Goal: Register for event/course

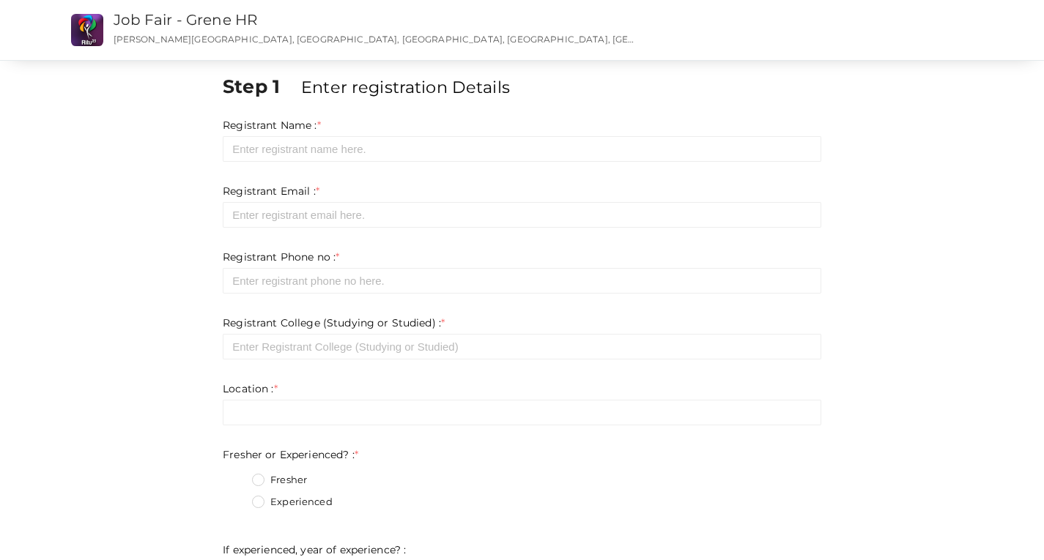
click at [248, 166] on form "Registrant Name : * Required. Invalid email Invalid phone number Invalid Format…" at bounding box center [522, 535] width 598 height 835
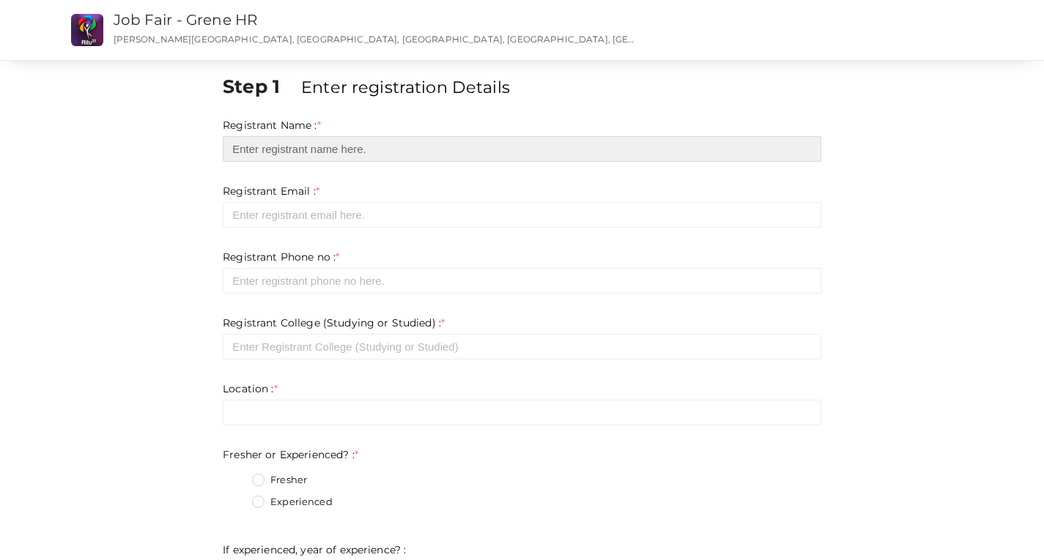
click at [253, 161] on input "text" at bounding box center [522, 149] width 598 height 26
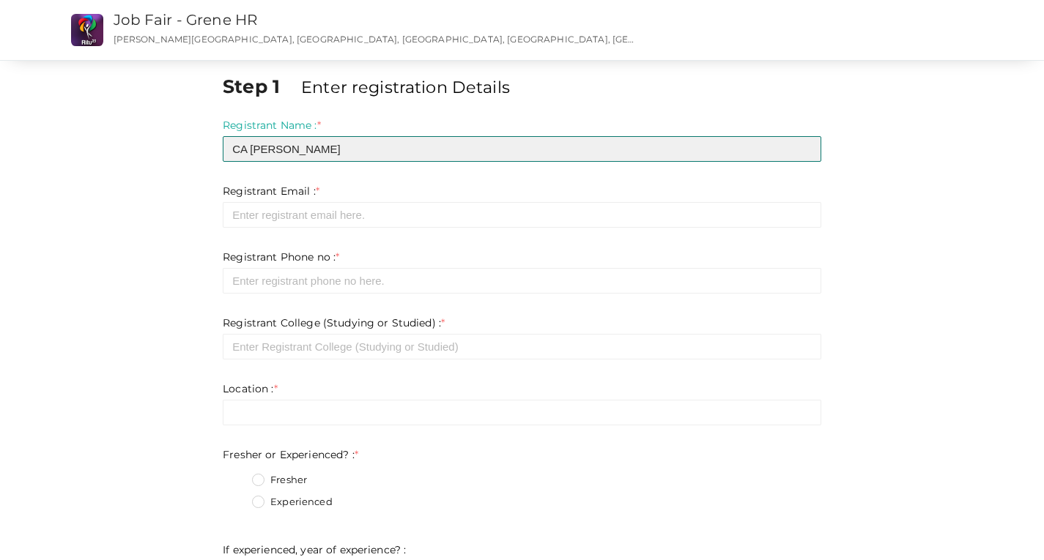
type input "CA [PERSON_NAME]"
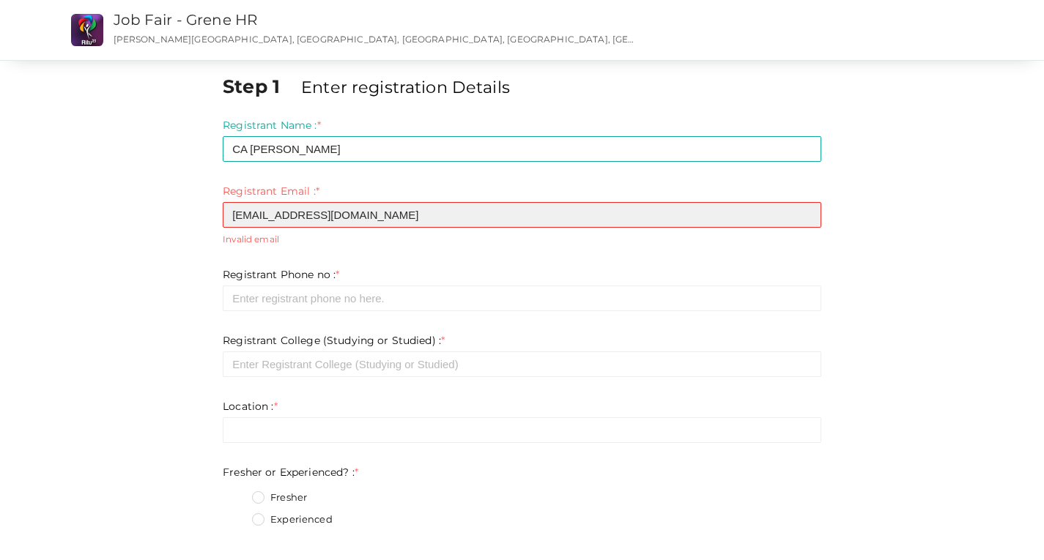
type input "[EMAIL_ADDRESS][DOMAIN_NAME]"
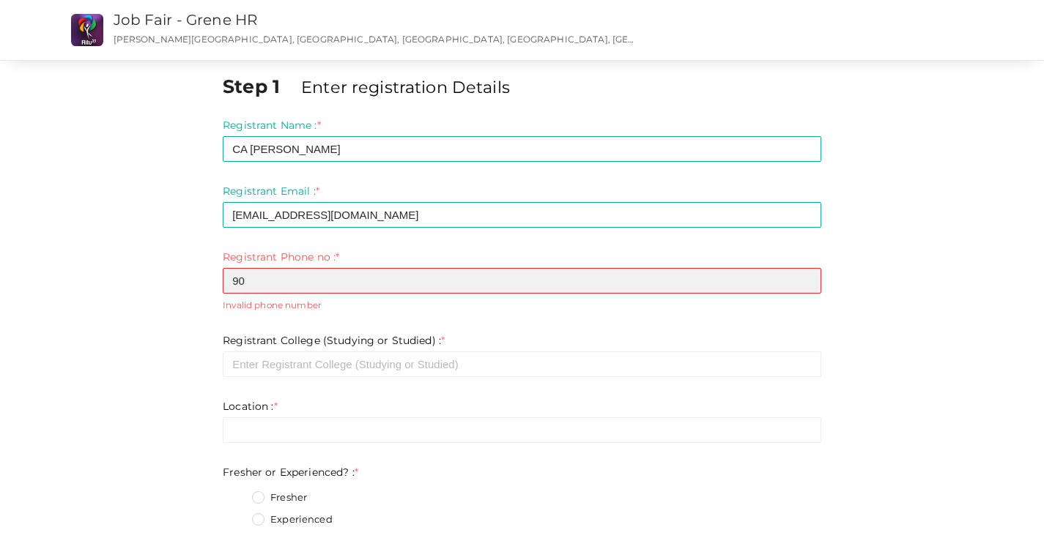
type input "9"
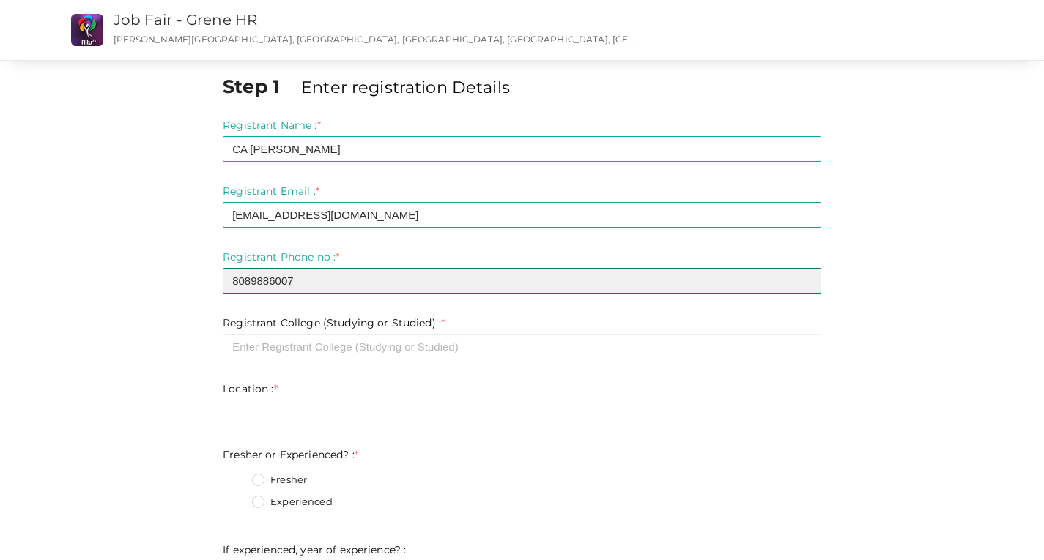
type input "8089886007"
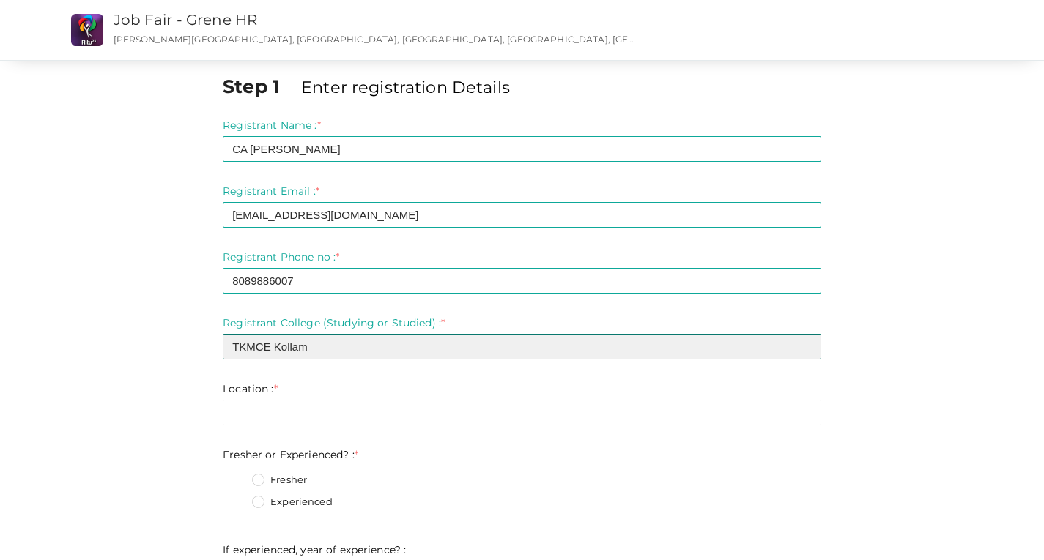
type input "TKMCE Kollam"
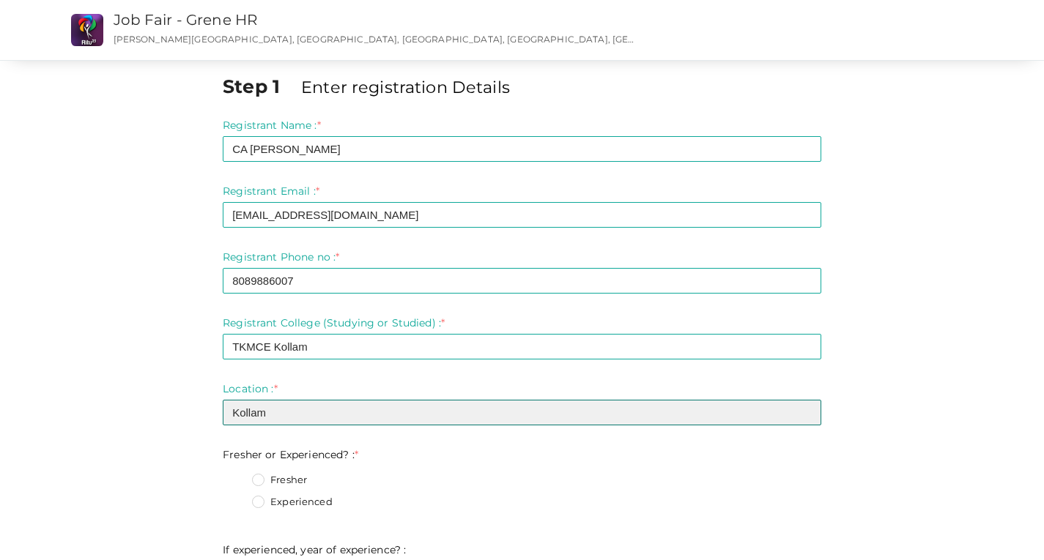
type input "Kollam"
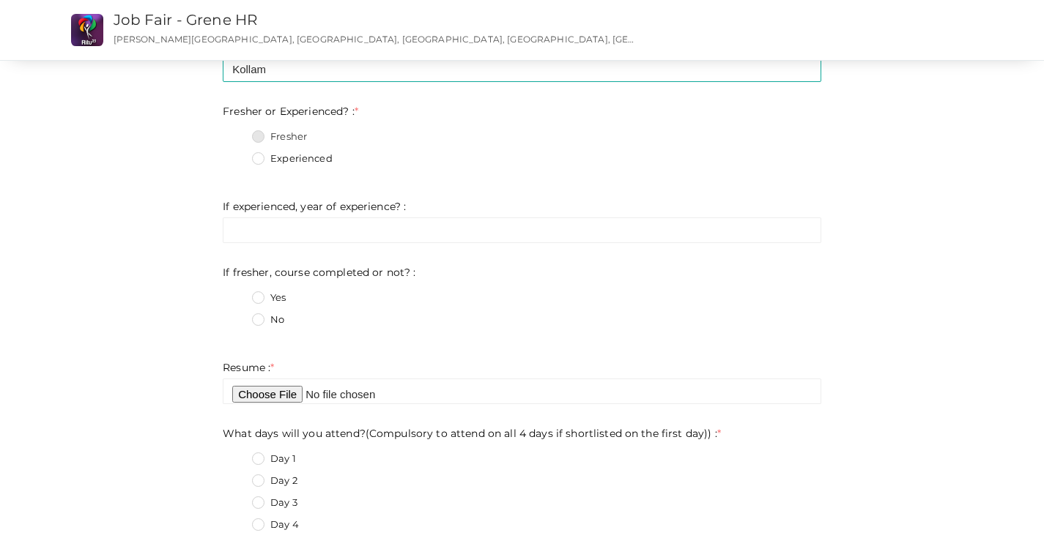
scroll to position [346, 0]
click at [253, 133] on label "Fresher" at bounding box center [279, 134] width 55 height 15
click at [237, 130] on Experienced\?\+0 "Fresher" at bounding box center [237, 130] width 0 height 0
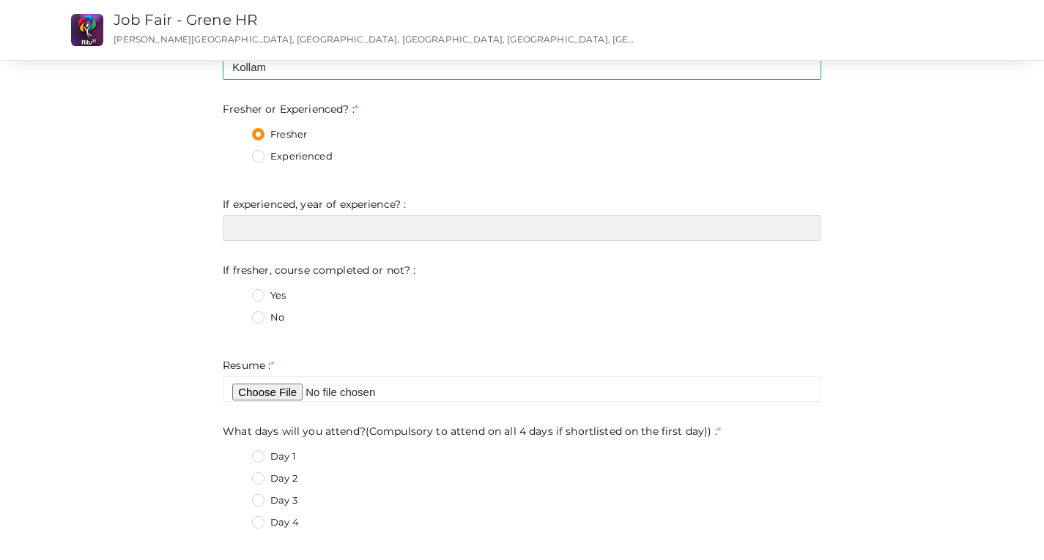
click at [285, 234] on input "text" at bounding box center [522, 228] width 598 height 26
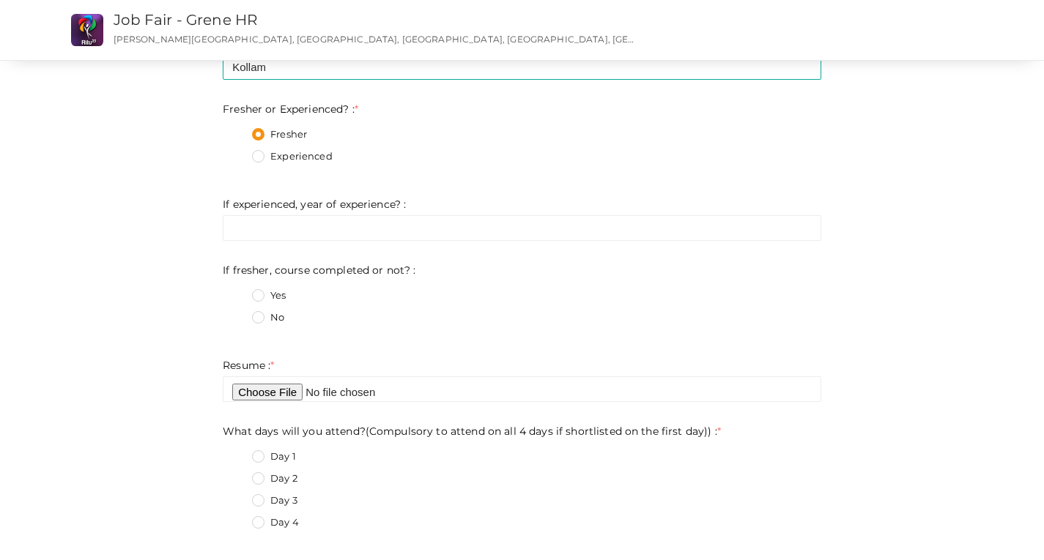
click at [252, 299] on label "Yes" at bounding box center [269, 296] width 34 height 15
click at [237, 292] on not\?\+0 "Yes" at bounding box center [237, 292] width 0 height 0
click at [255, 322] on label "No" at bounding box center [268, 318] width 32 height 15
click at [237, 313] on not\?\+1 "No" at bounding box center [237, 313] width 0 height 0
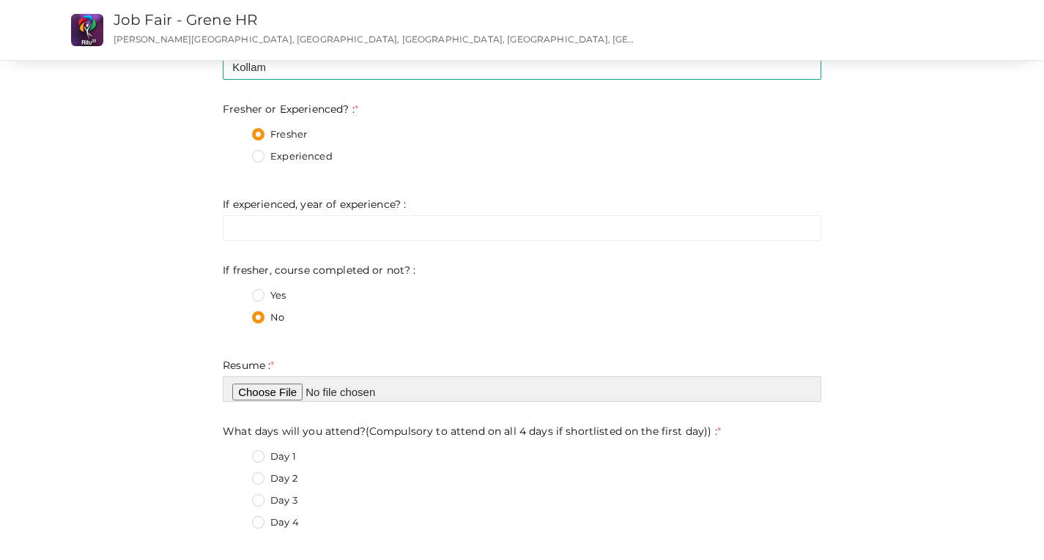
click at [274, 393] on input "file" at bounding box center [522, 389] width 598 height 26
type input "C:\fakepath\cvshamil.pdf"
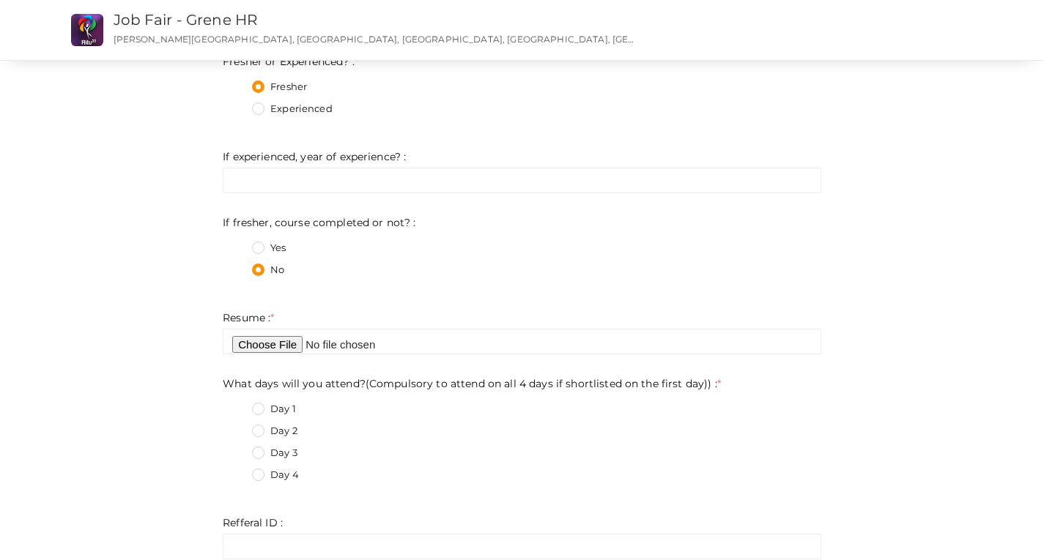
click at [130, 406] on div "Step 1 Enter registration Details Registrant Name : * CA Shamil Required. Inval…" at bounding box center [522, 422] width 952 height 1485
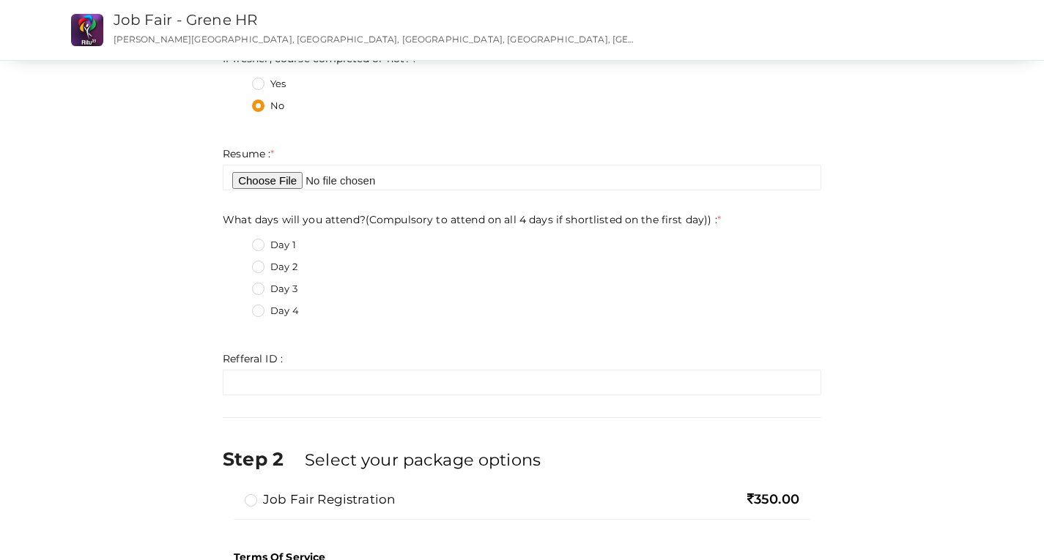
scroll to position [563, 0]
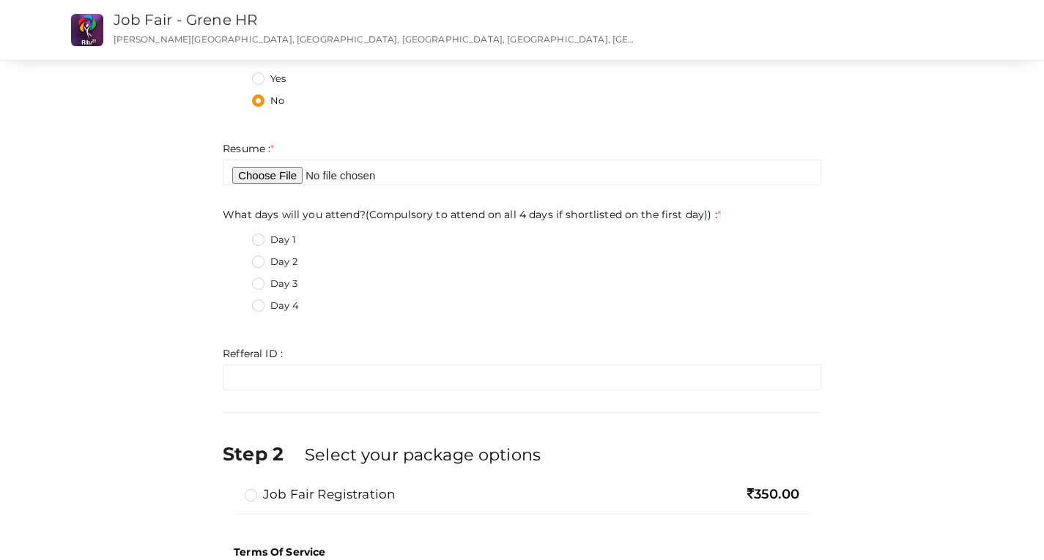
click at [261, 240] on label "Day 1" at bounding box center [274, 240] width 44 height 15
click at [237, 236] on day\)\)\+0 "Day 1" at bounding box center [237, 236] width 0 height 0
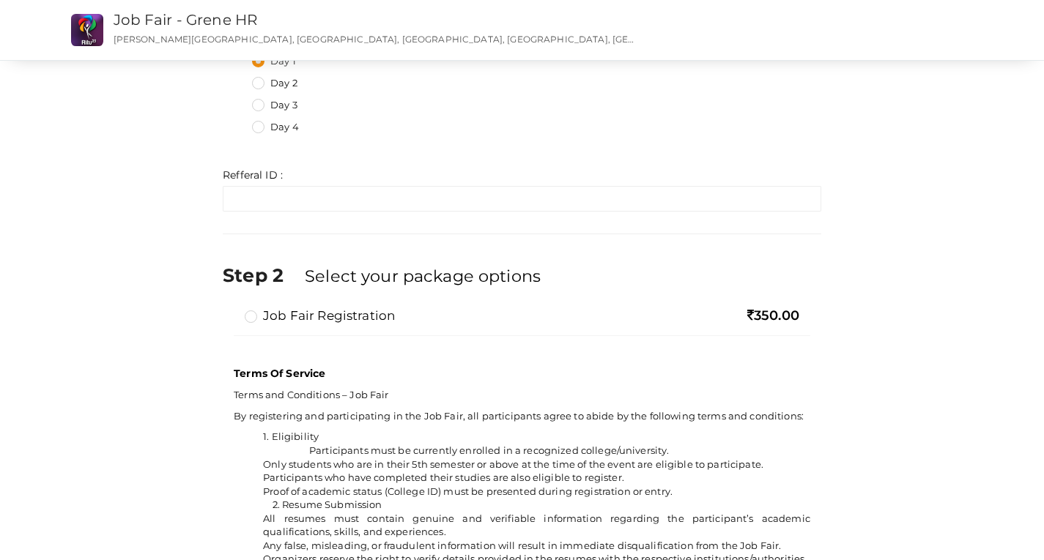
scroll to position [743, 0]
click at [261, 320] on label "Job Fair Registration" at bounding box center [320, 314] width 150 height 18
click at [230, 308] on input "Job Fair Registration" at bounding box center [230, 308] width 0 height 0
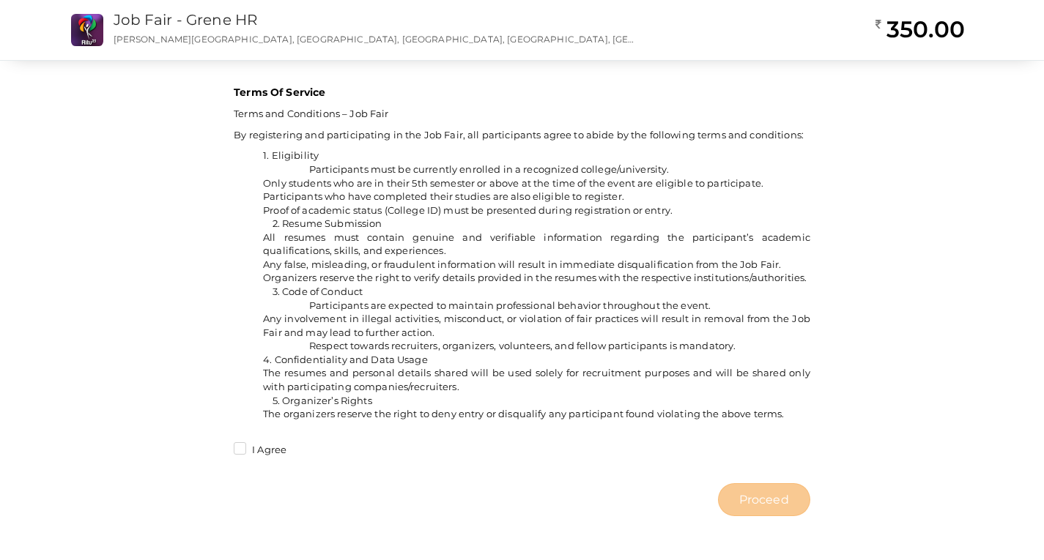
scroll to position [1076, 0]
click at [240, 453] on label "I Agree" at bounding box center [260, 450] width 53 height 15
click at [219, 446] on input "I Agree" at bounding box center [219, 446] width 0 height 0
click at [779, 509] on button "Proceed" at bounding box center [764, 499] width 92 height 33
type input "N/A"
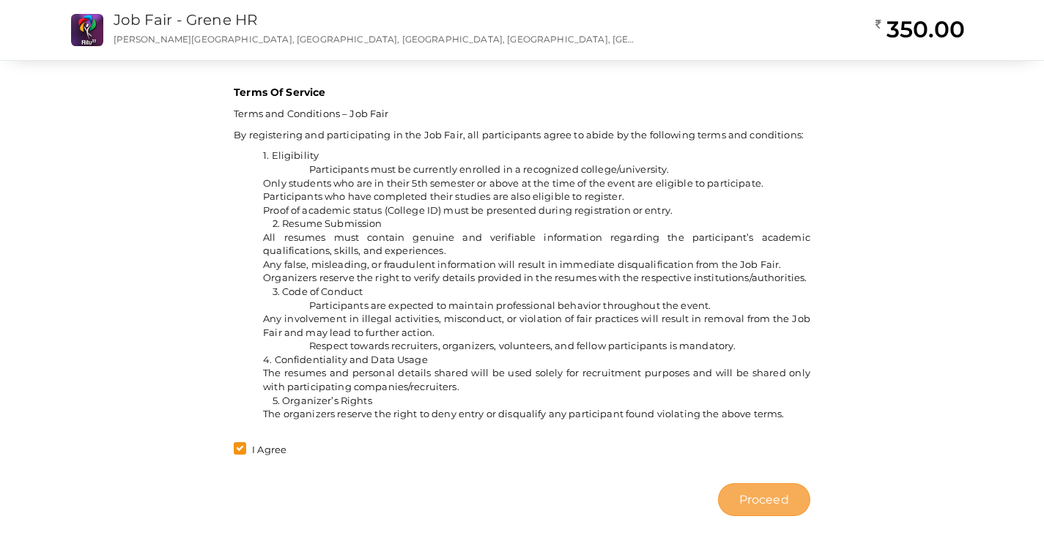
type input "N/A"
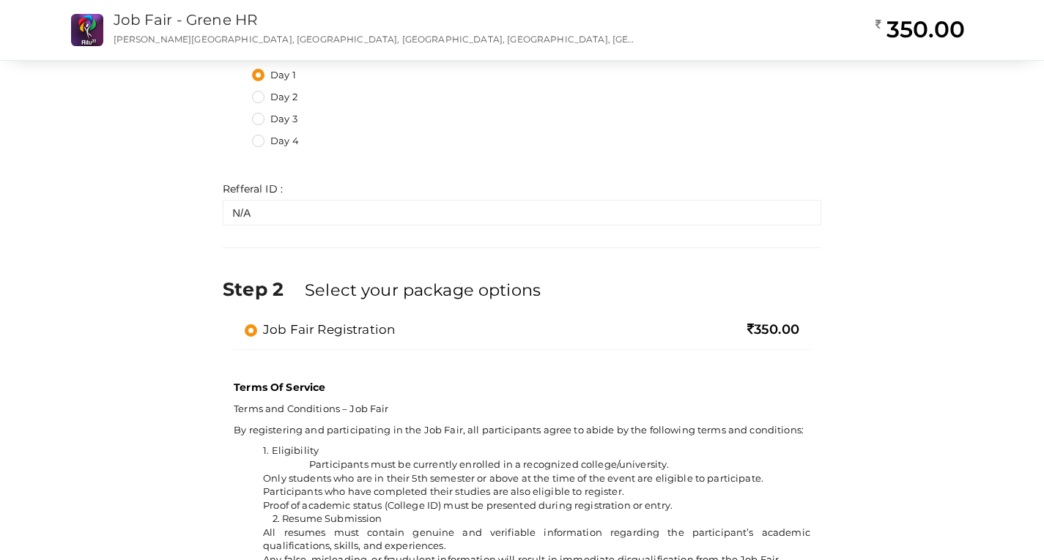
scroll to position [727, 0]
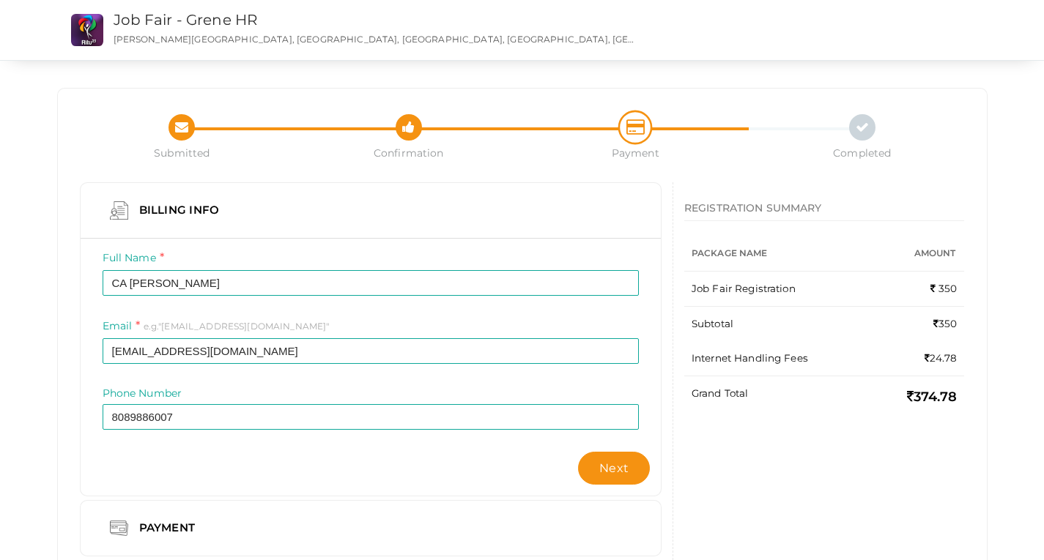
click at [181, 130] on icon at bounding box center [181, 125] width 13 height 18
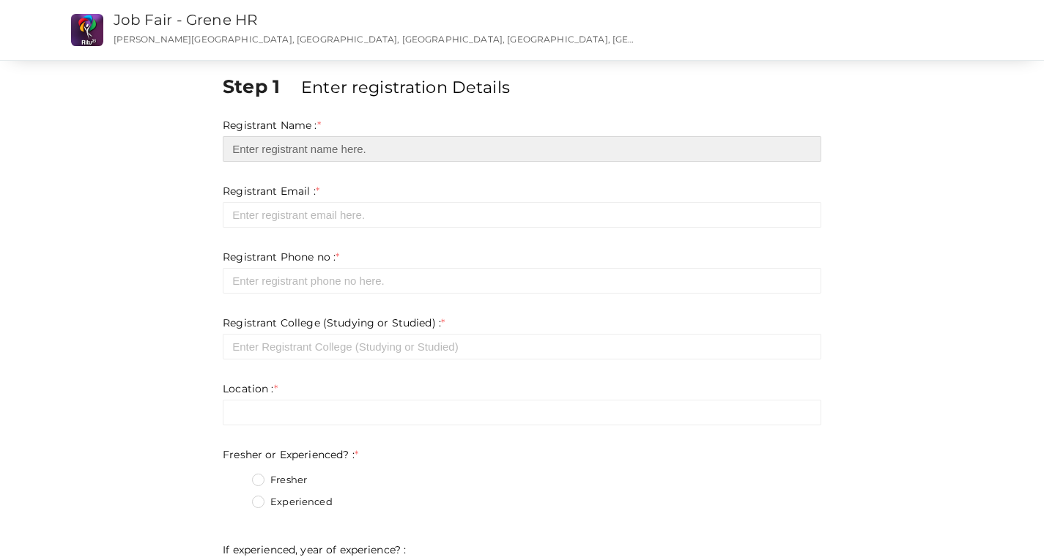
click at [312, 146] on input "text" at bounding box center [522, 149] width 598 height 26
type input "CA Shamil"
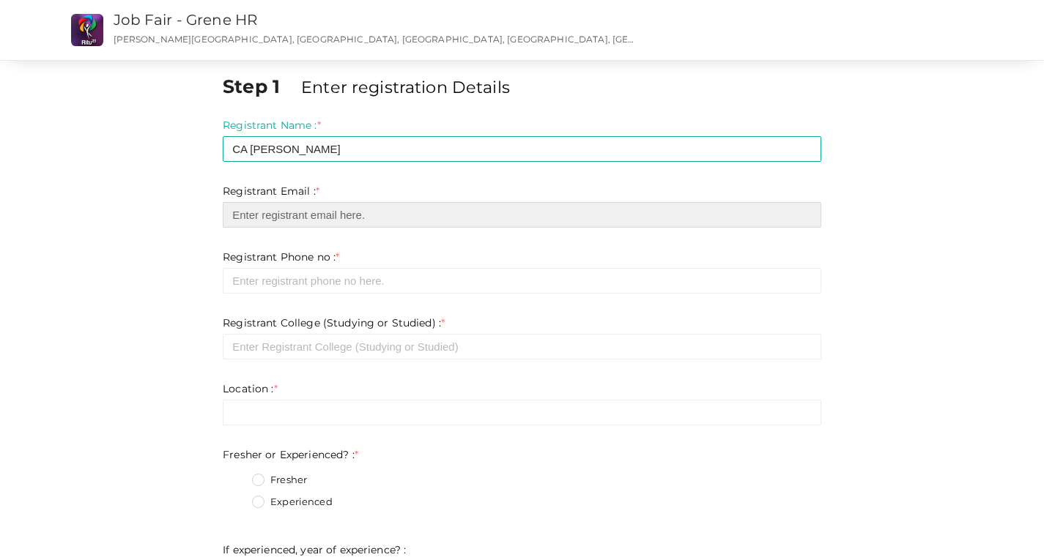
click at [345, 208] on input "email" at bounding box center [522, 215] width 598 height 26
type input "[EMAIL_ADDRESS][DOMAIN_NAME]"
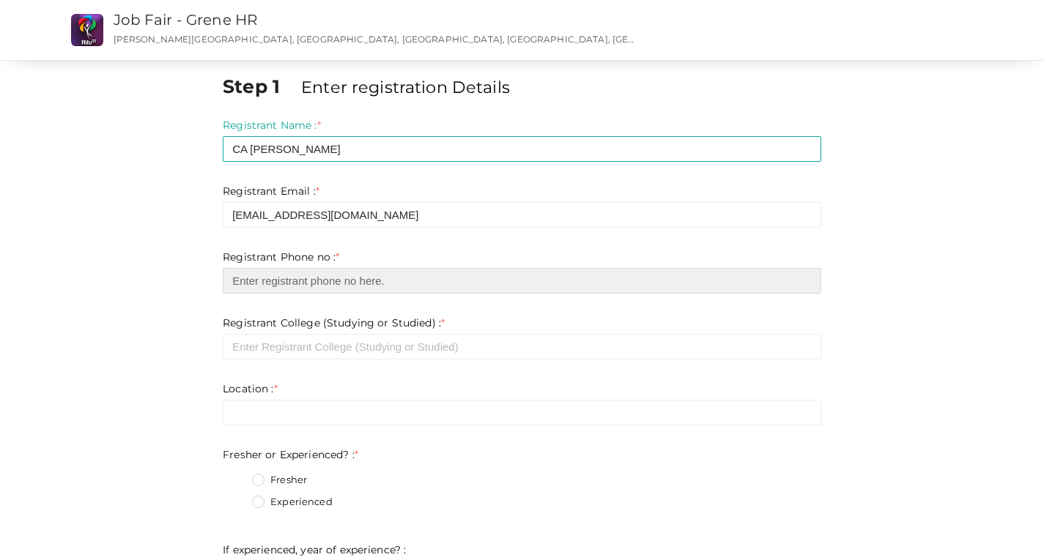
type input "08089886007"
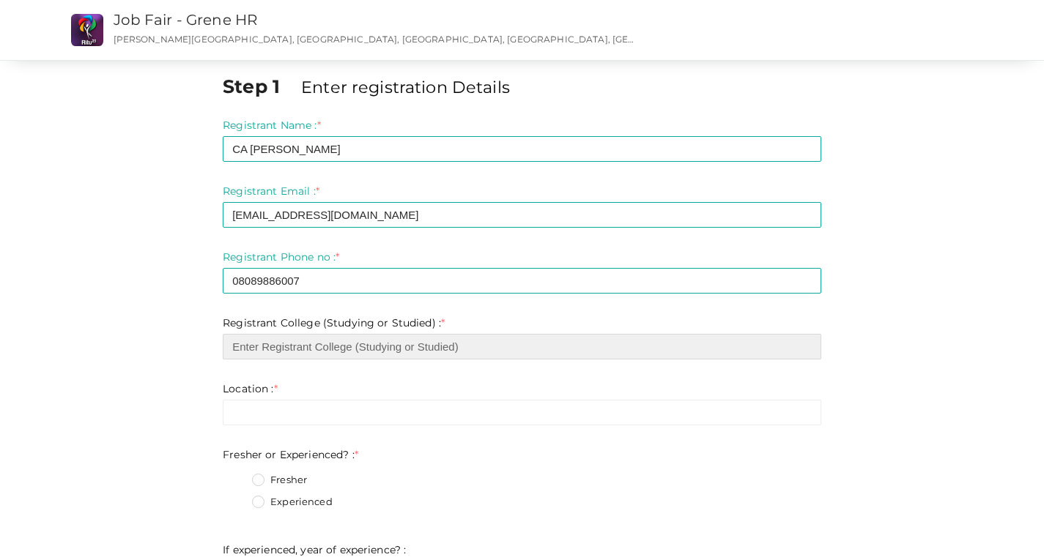
click at [352, 340] on input "text" at bounding box center [522, 347] width 598 height 26
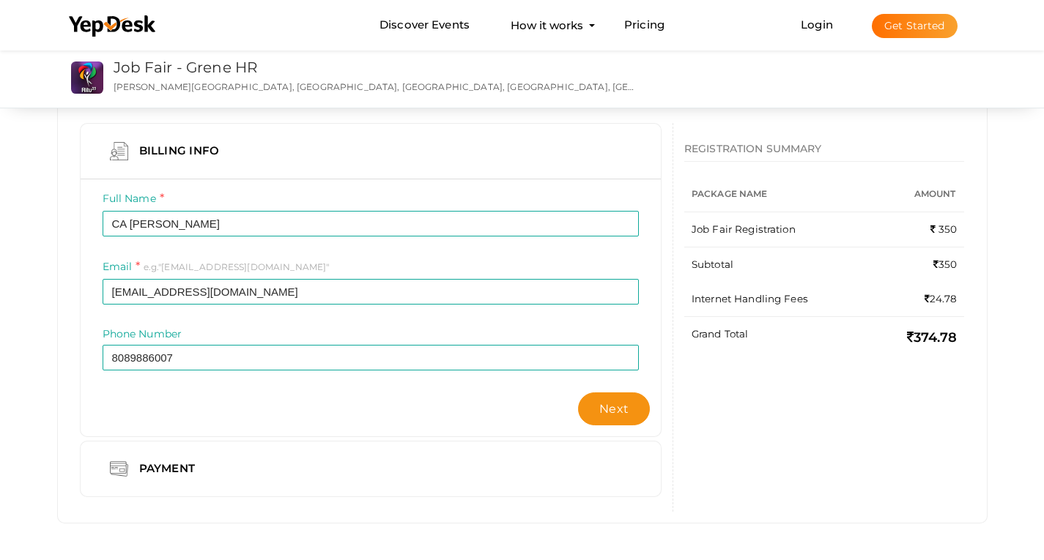
scroll to position [96, 0]
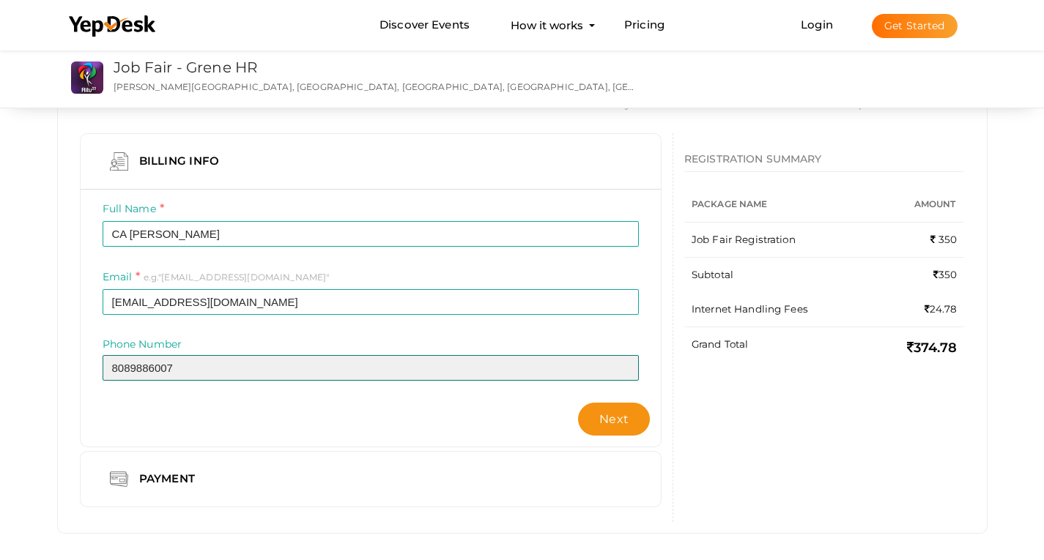
click at [379, 376] on input "8089886007" at bounding box center [371, 368] width 536 height 26
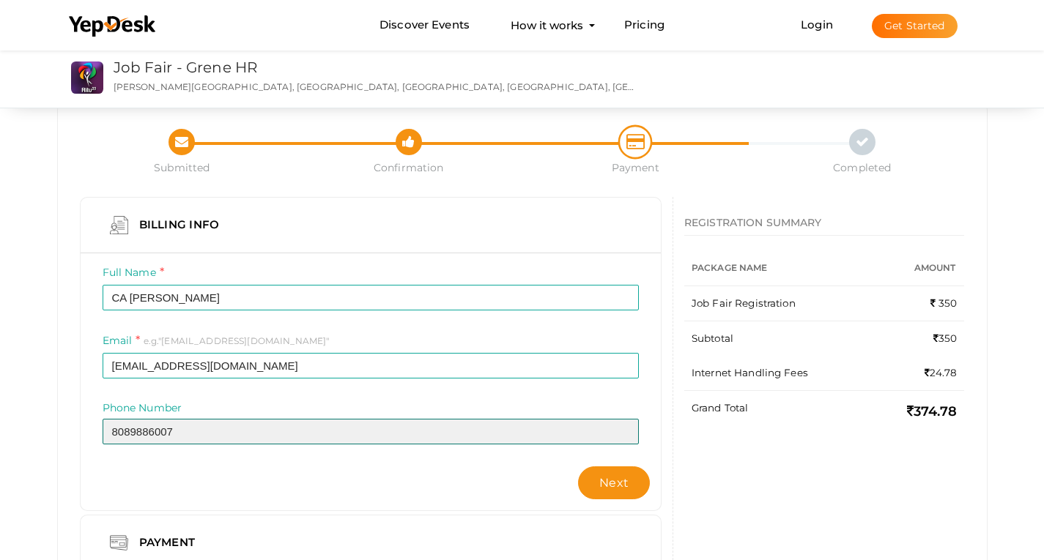
scroll to position [0, 0]
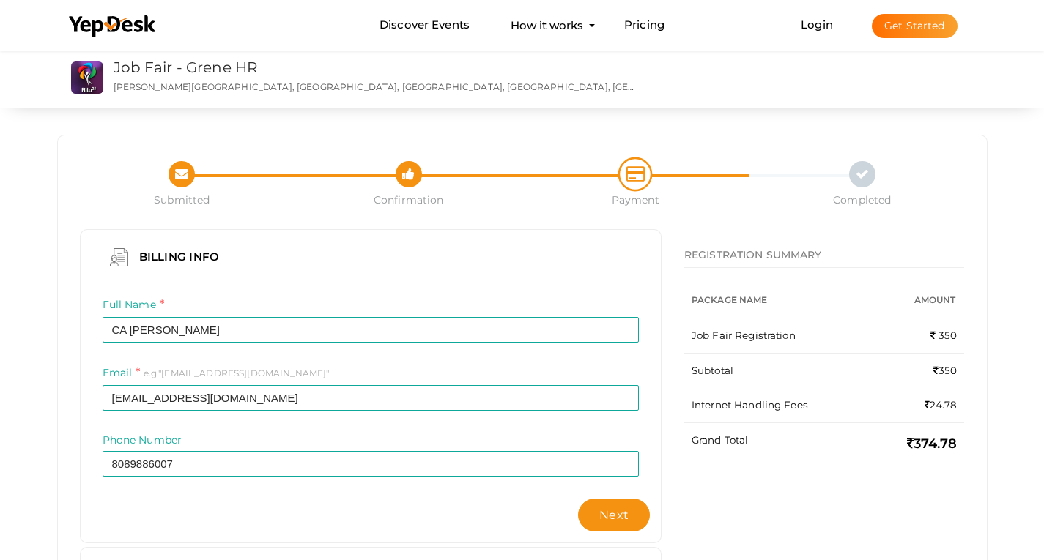
click at [406, 186] on div at bounding box center [409, 174] width 26 height 26
click at [199, 188] on div "Submitted" at bounding box center [182, 184] width 227 height 46
click at [194, 188] on div "Submitted" at bounding box center [182, 184] width 227 height 46
click at [107, 75] on div "Job Fair - Grene HR Job Fair - Grene HR RAJIV GANDHI INSTITUTE OF TECHNOLOGY, K…" at bounding box center [541, 78] width 870 height 60
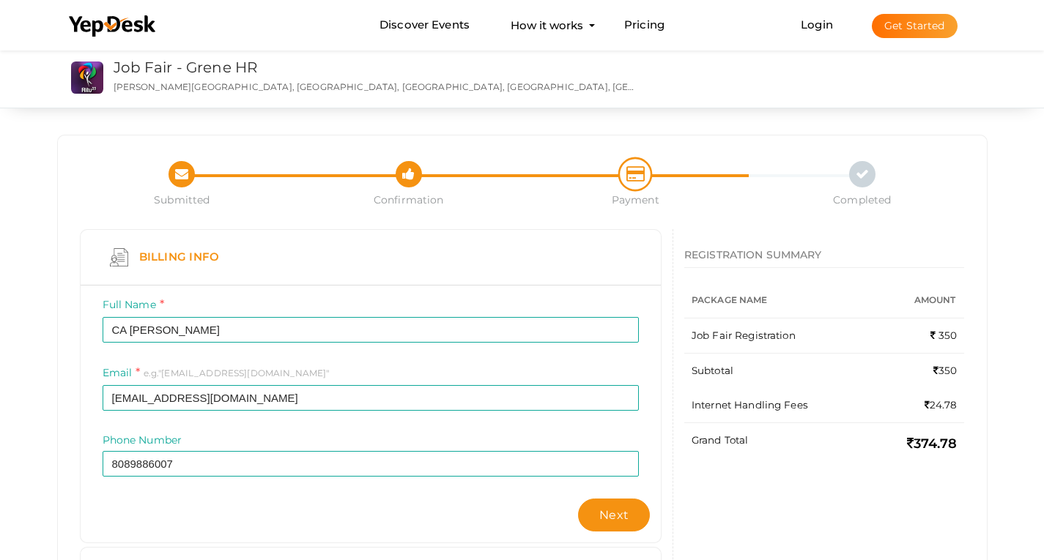
click at [208, 249] on div "Billing Info" at bounding box center [181, 257] width 106 height 18
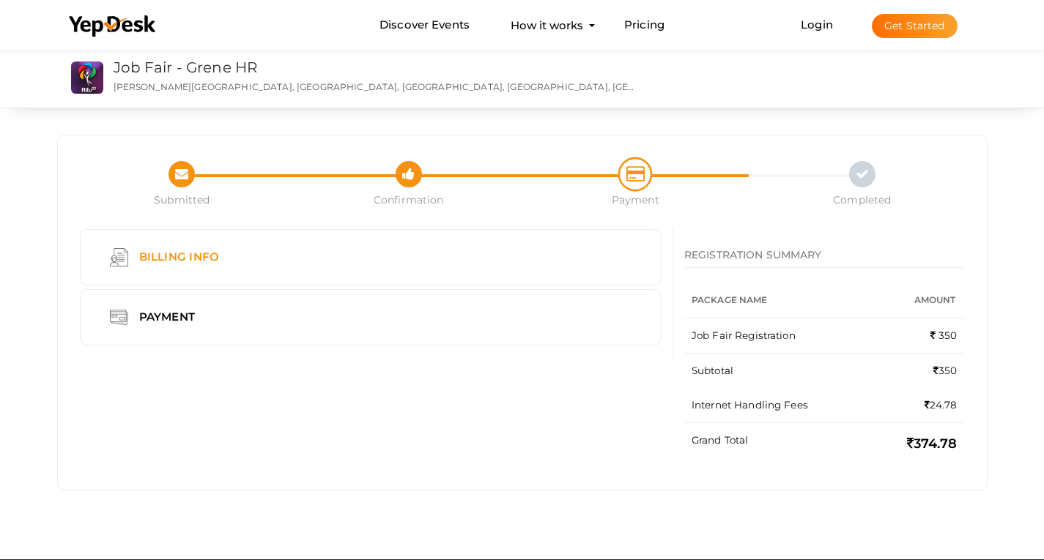
click at [208, 249] on div "Billing Info" at bounding box center [181, 257] width 106 height 18
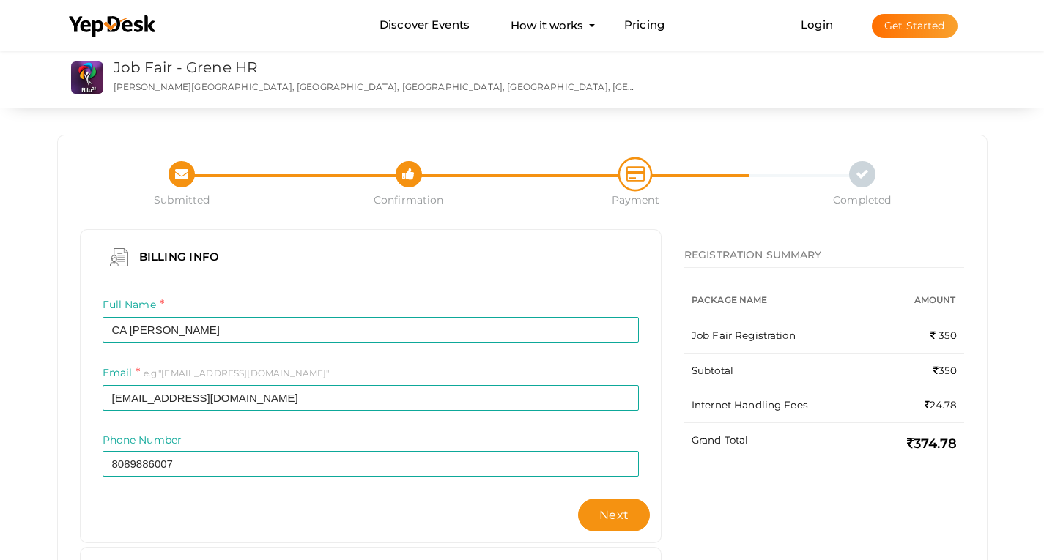
click at [178, 183] on div at bounding box center [181, 174] width 26 height 26
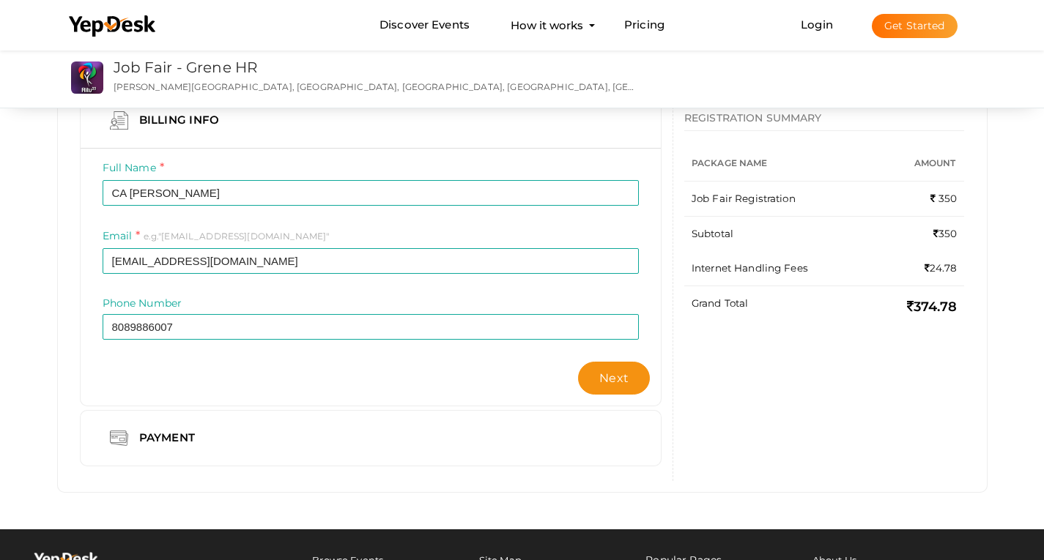
scroll to position [163, 0]
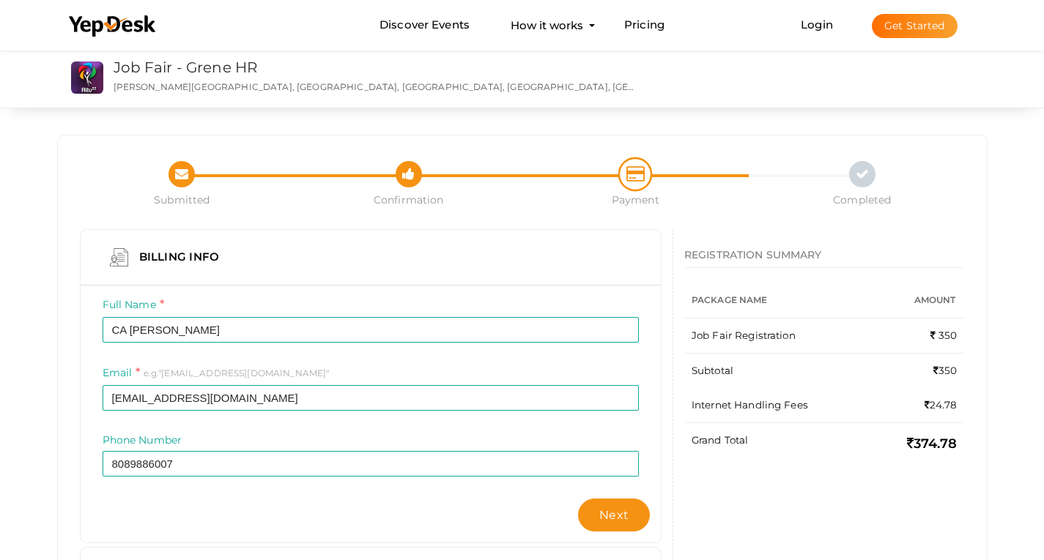
click at [410, 183] on div at bounding box center [409, 174] width 26 height 26
click at [189, 182] on div at bounding box center [181, 174] width 26 height 26
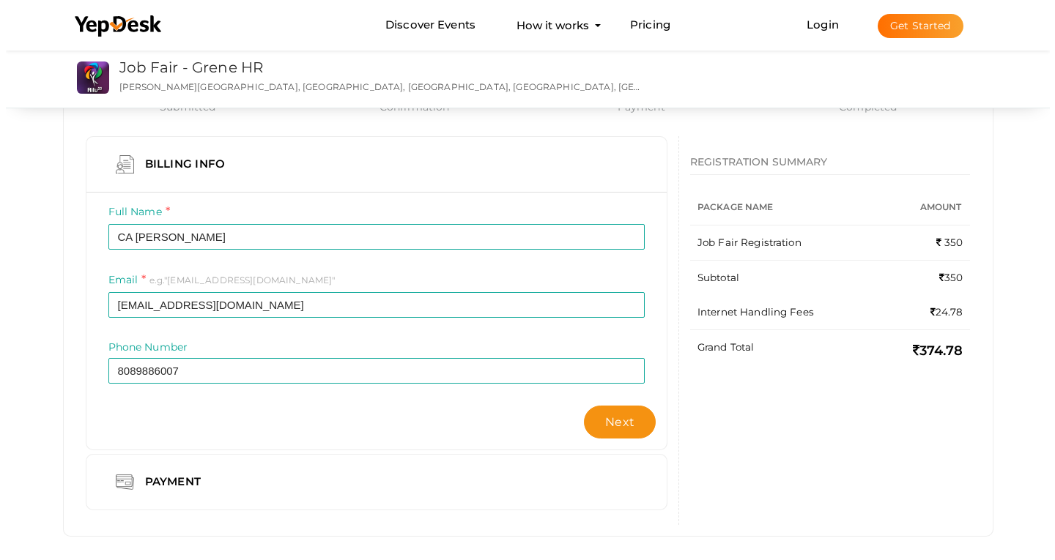
scroll to position [95, 0]
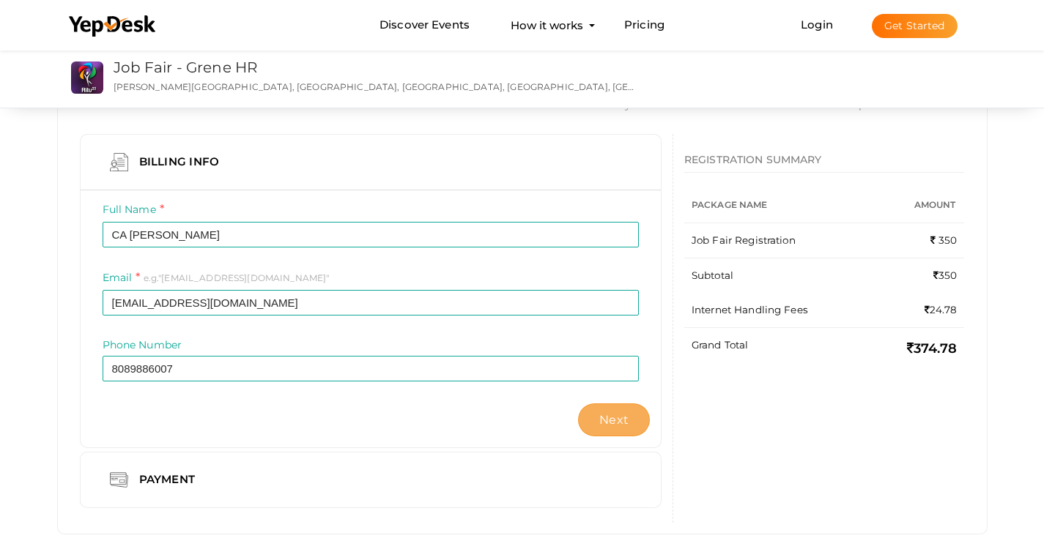
click at [624, 427] on button "Next" at bounding box center [614, 420] width 72 height 33
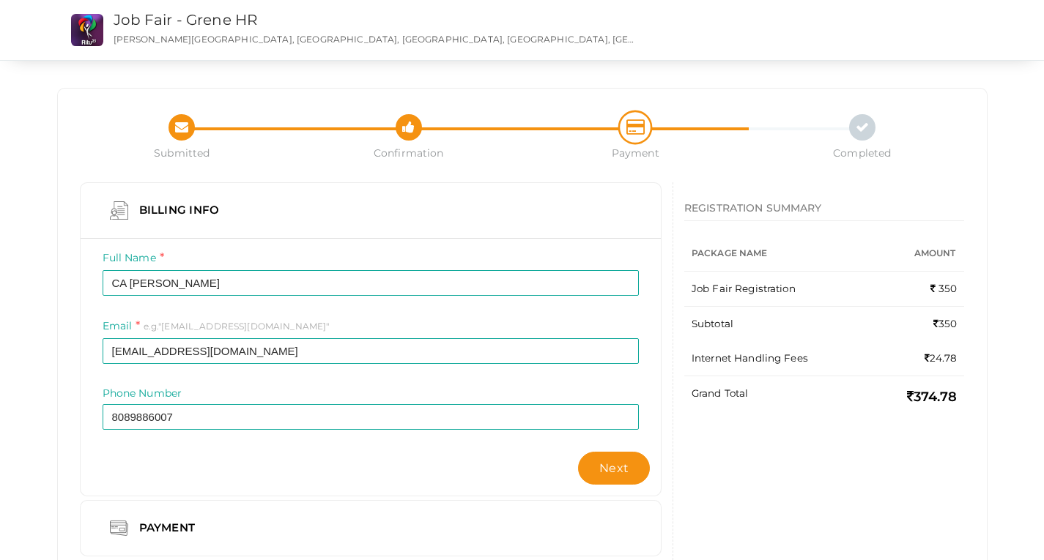
scroll to position [1, 0]
click at [864, 141] on div "Submitted Confirmation Payment Completed" at bounding box center [522, 137] width 907 height 46
drag, startPoint x: 419, startPoint y: 109, endPoint x: 203, endPoint y: -3, distance: 243.4
click at [203, 0] on html "Discover Events How it works Powerful Registration / Ticketing Start selling yo…" at bounding box center [522, 279] width 1044 height 560
click at [212, 22] on link "Job Fair - Grene HR" at bounding box center [186, 20] width 144 height 18
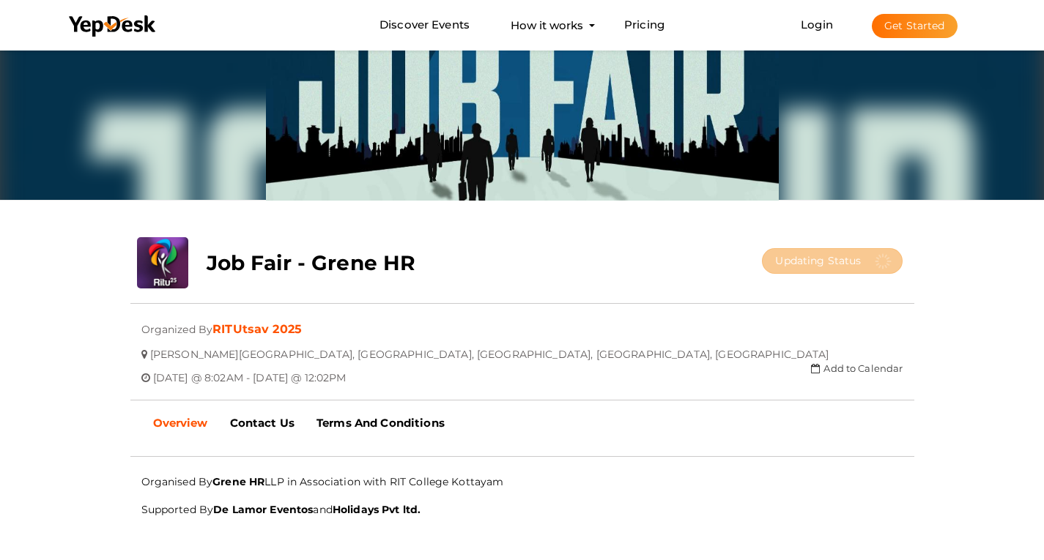
scroll to position [103, 0]
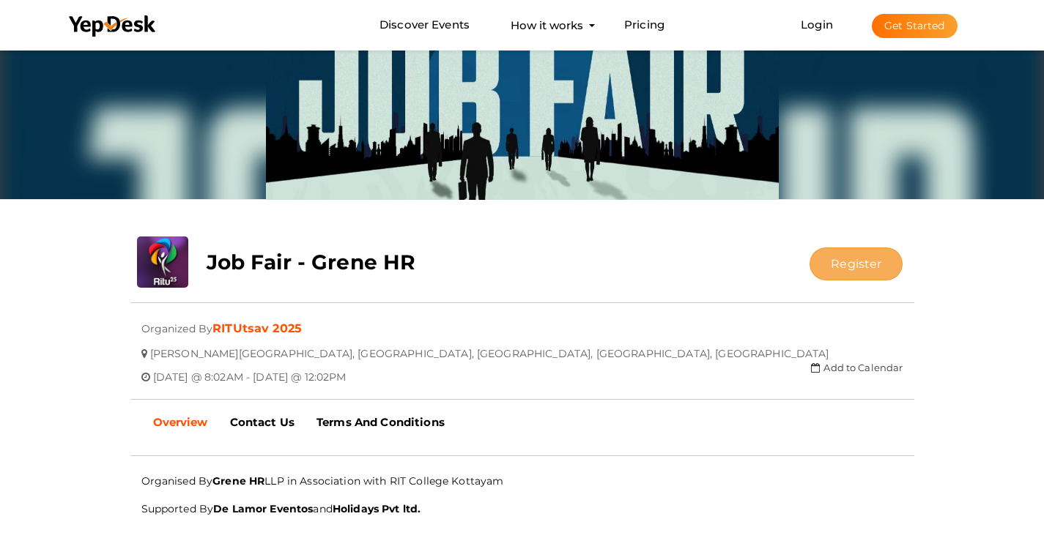
click at [847, 259] on button "Register" at bounding box center [855, 264] width 93 height 33
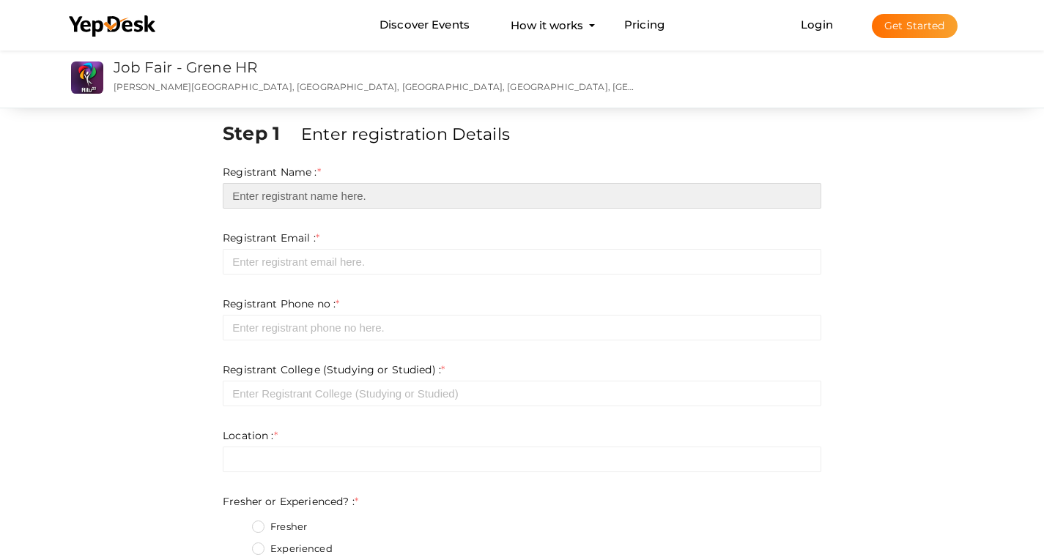
click at [308, 189] on input "text" at bounding box center [522, 196] width 598 height 26
type input "CA Shamil"
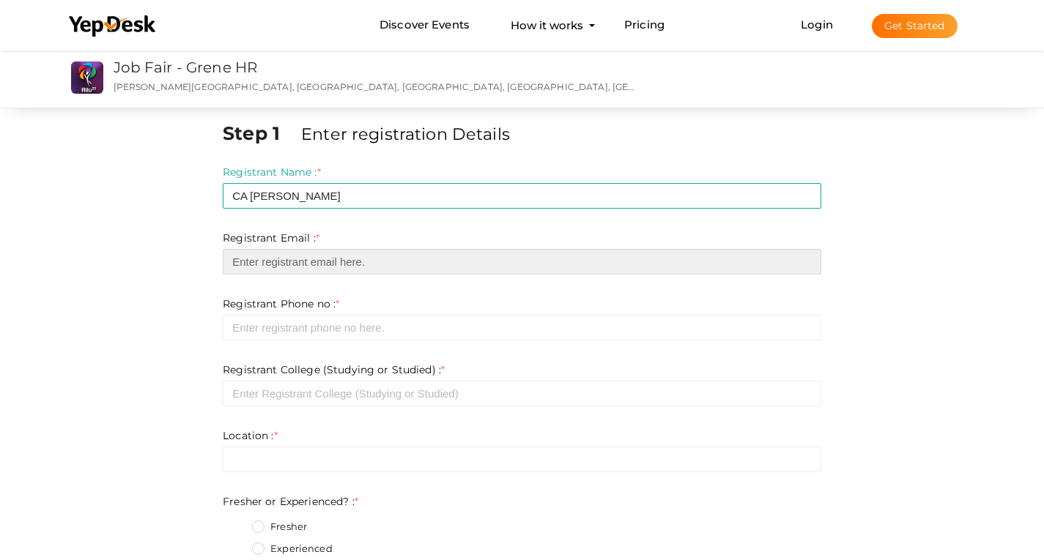
click at [348, 261] on input "email" at bounding box center [522, 262] width 598 height 26
type input "[EMAIL_ADDRESS][DOMAIN_NAME]"
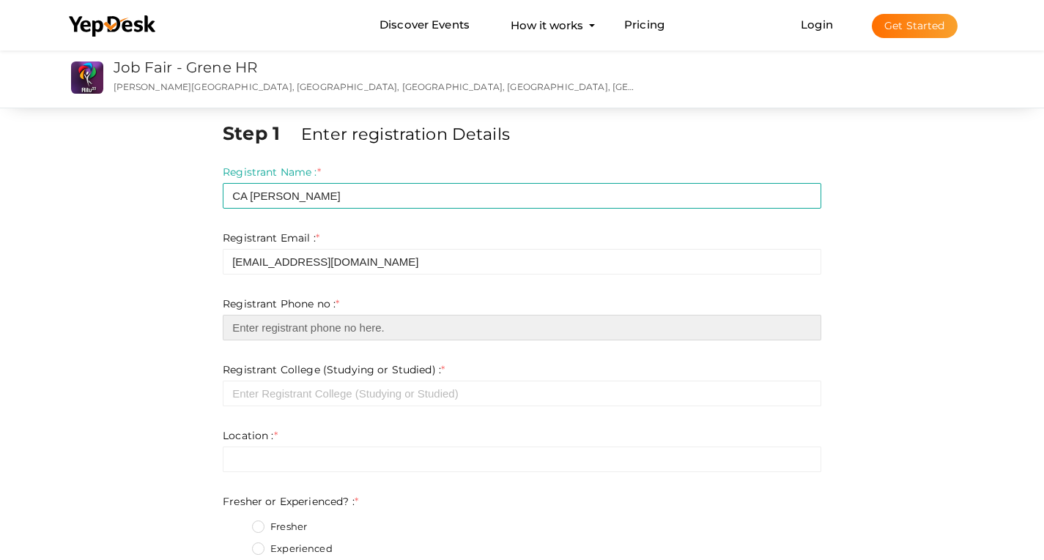
type input "08089886007"
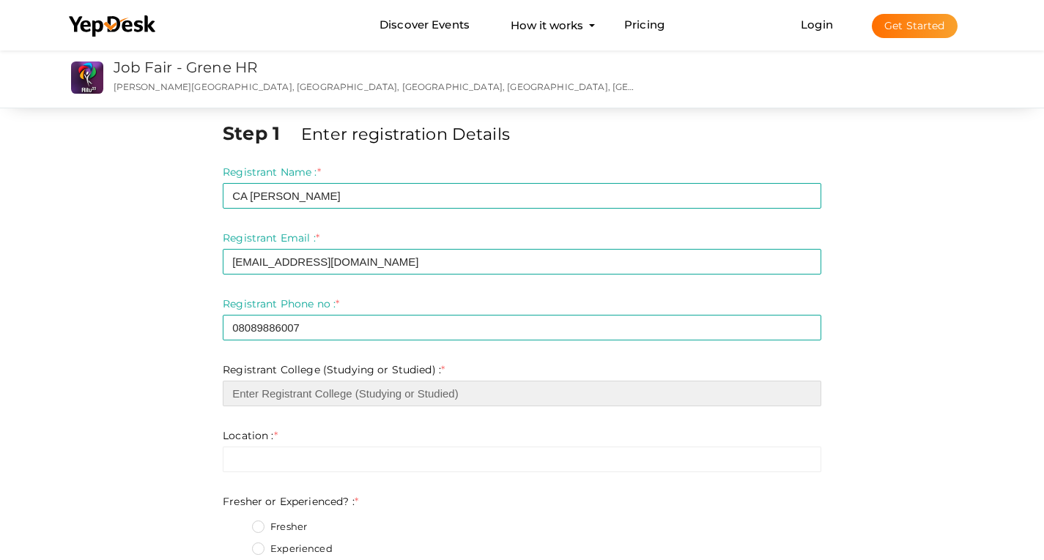
click at [335, 401] on input "text" at bounding box center [522, 394] width 598 height 26
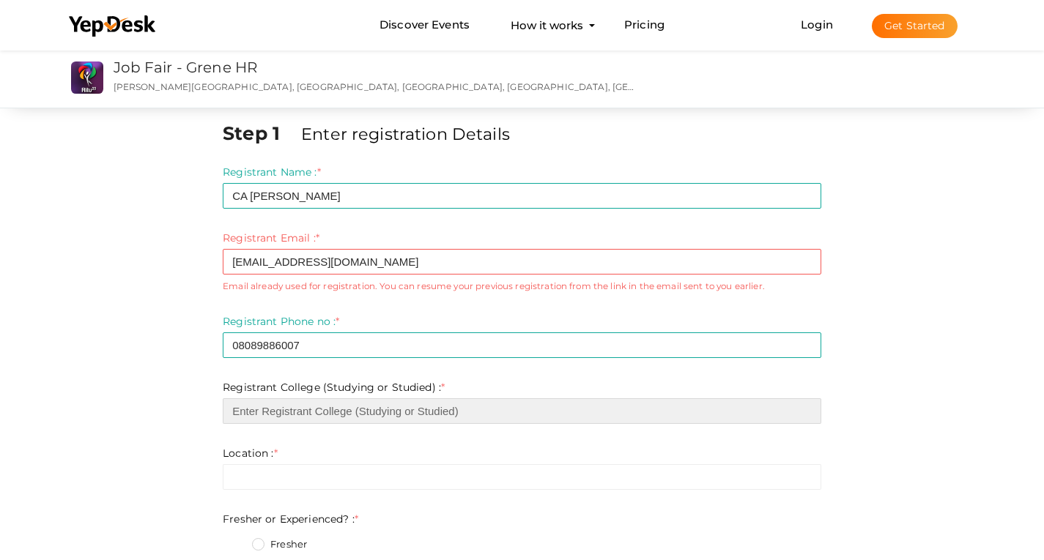
click at [267, 403] on input "text" at bounding box center [522, 411] width 598 height 26
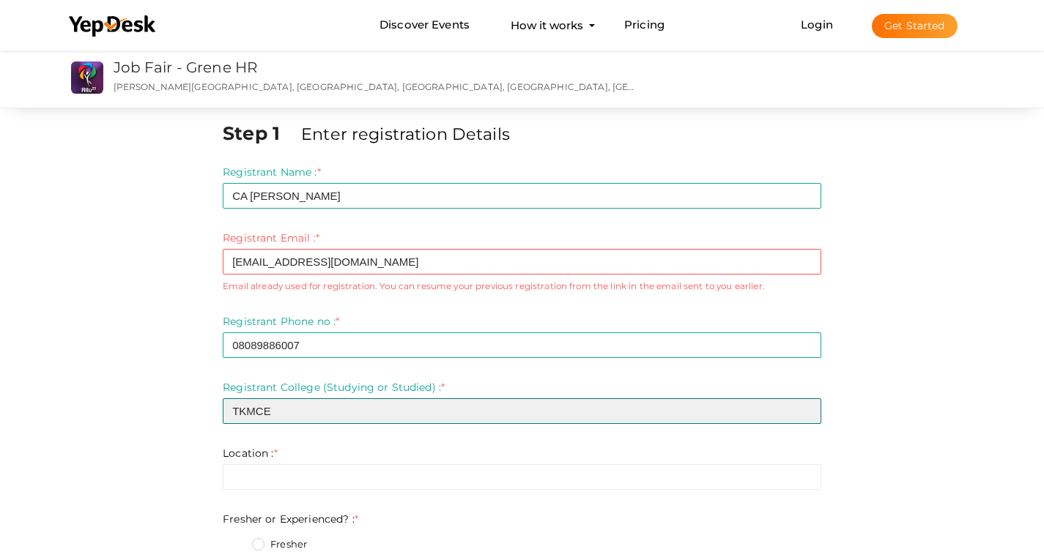
type input "TKMCE"
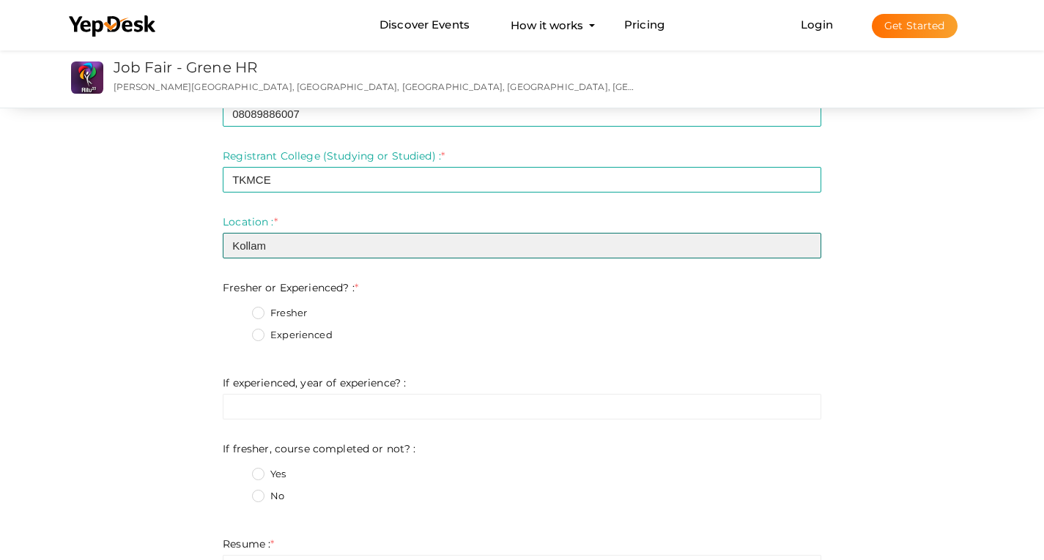
scroll to position [232, 0]
type input "Kollam"
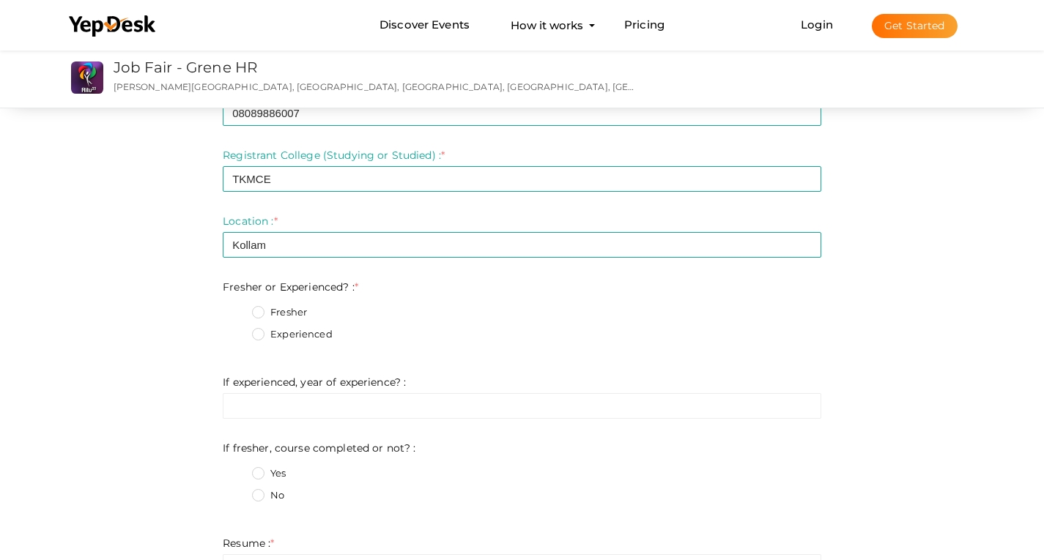
click at [272, 313] on label "Fresher" at bounding box center [279, 312] width 55 height 15
click at [237, 308] on Experienced\?\+0 "Fresher" at bounding box center [237, 308] width 0 height 0
click at [270, 500] on label "No" at bounding box center [268, 496] width 32 height 15
click at [237, 491] on not\?\+1 "No" at bounding box center [237, 491] width 0 height 0
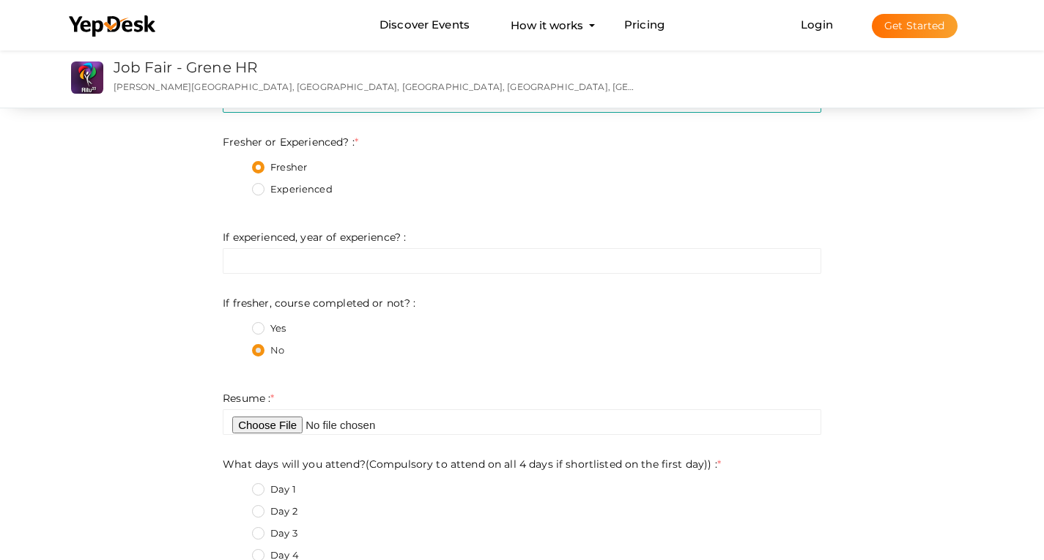
scroll to position [378, 0]
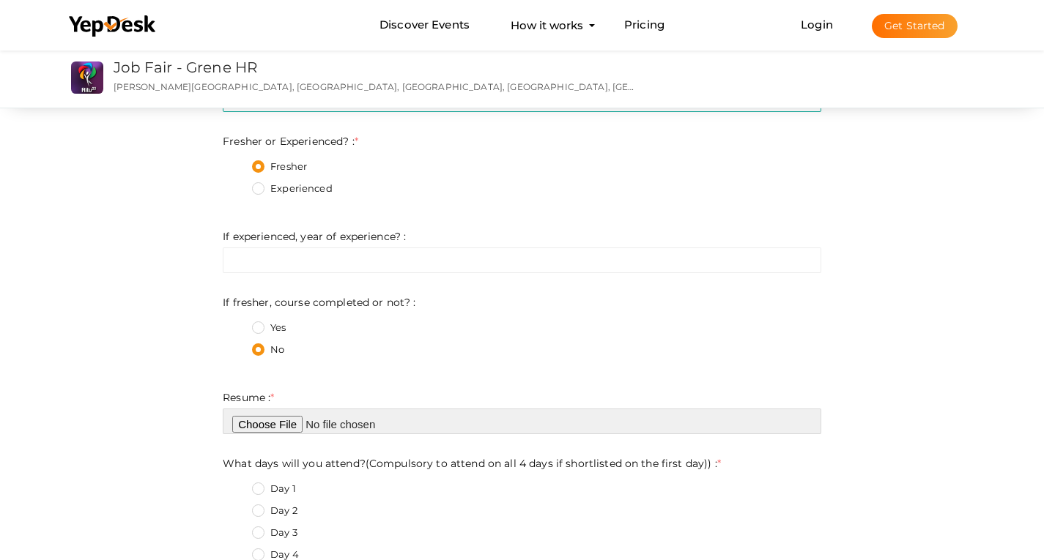
click at [270, 429] on input "file" at bounding box center [522, 422] width 598 height 26
type input "C:\fakepath\cvshamil.pdf"
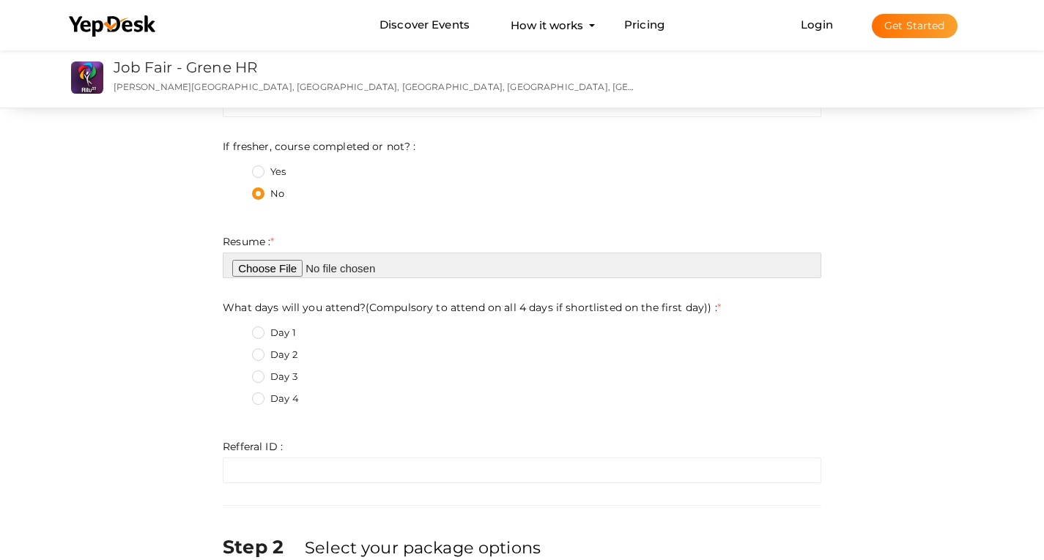
scroll to position [535, 0]
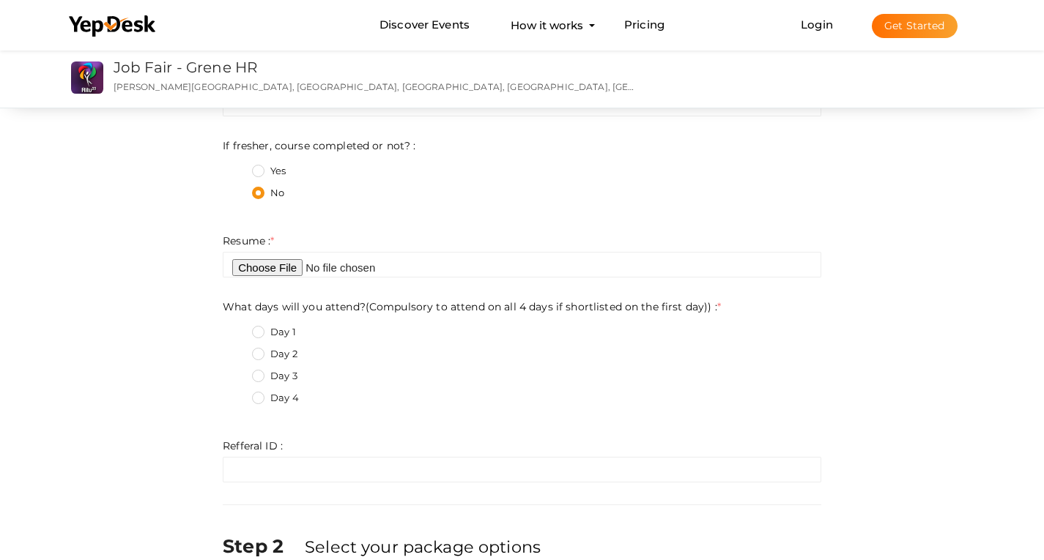
click at [263, 374] on label "Day 3" at bounding box center [274, 376] width 45 height 15
click at [237, 372] on day\)\)\+2 "Day 3" at bounding box center [237, 372] width 0 height 0
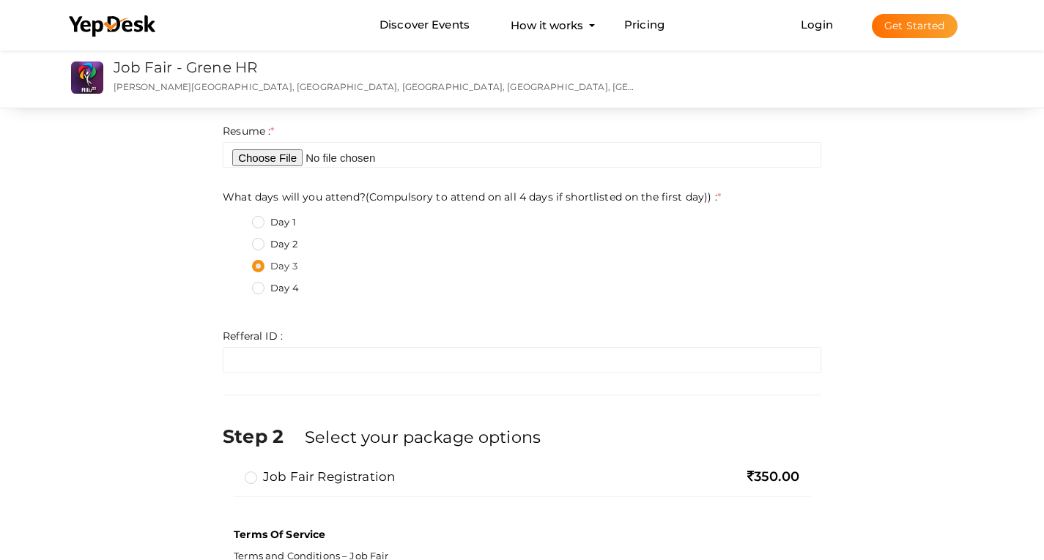
scroll to position [820, 0]
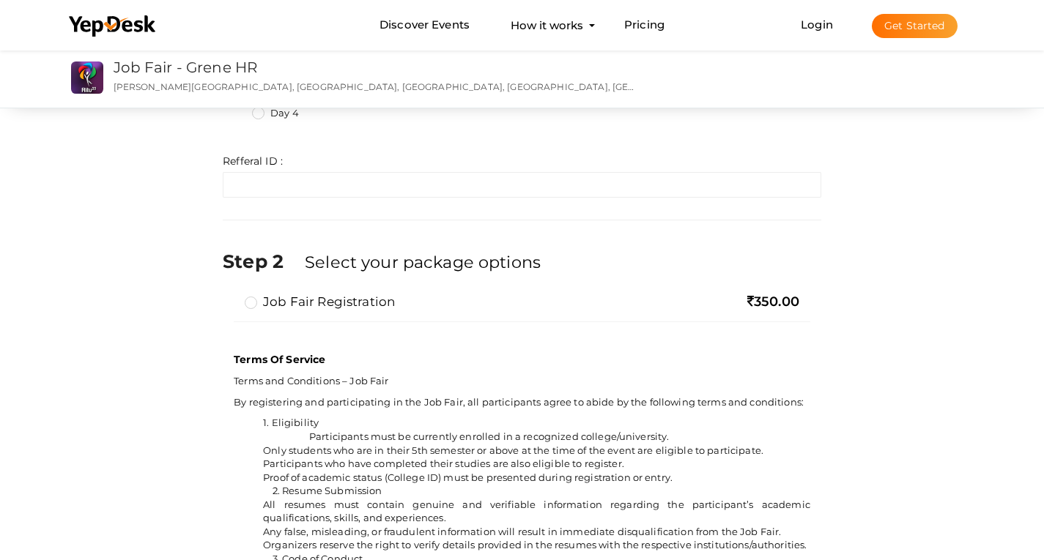
click at [252, 295] on label "Job Fair Registration" at bounding box center [320, 302] width 150 height 18
click at [230, 296] on input "Job Fair Registration" at bounding box center [230, 296] width 0 height 0
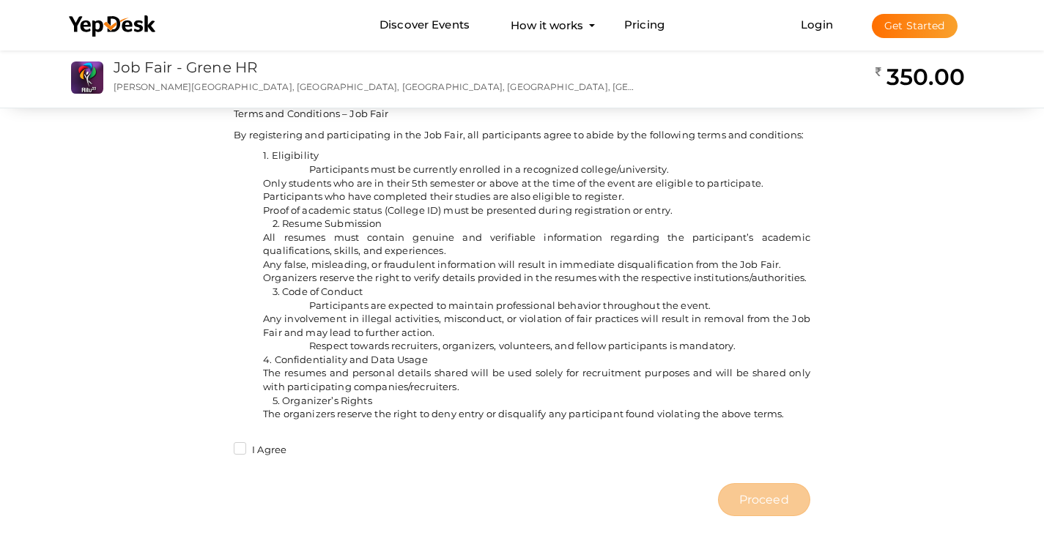
scroll to position [1088, 0]
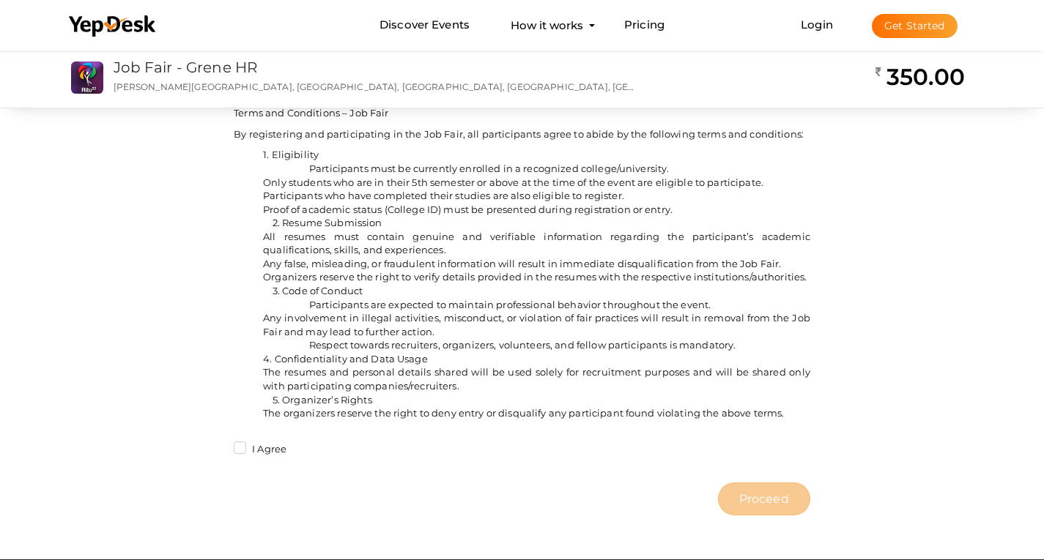
click at [235, 457] on label "I Agree" at bounding box center [260, 449] width 53 height 15
click at [219, 445] on input "I Agree" at bounding box center [219, 445] width 0 height 0
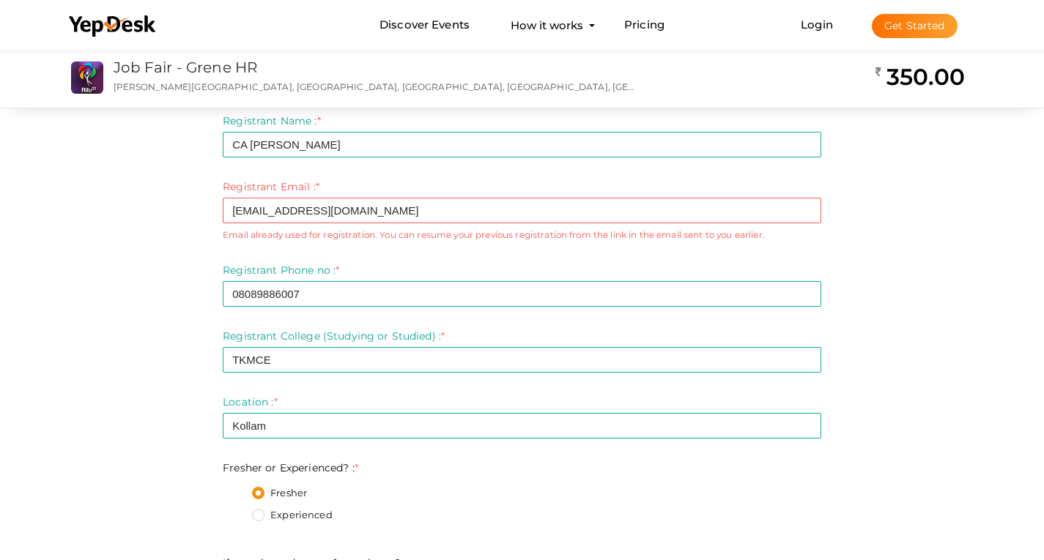
scroll to position [0, 0]
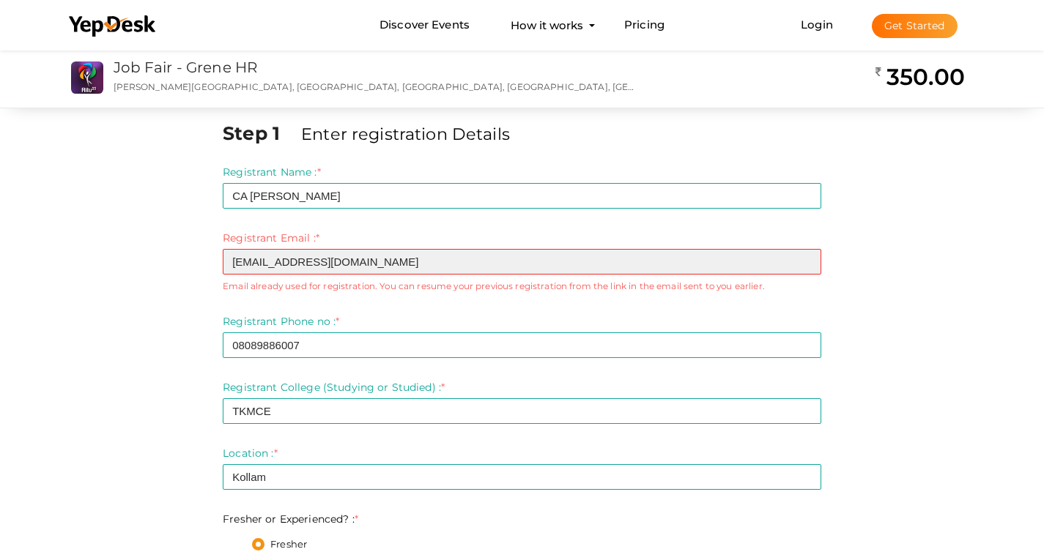
click at [536, 254] on input "[EMAIL_ADDRESS][DOMAIN_NAME]" at bounding box center [522, 262] width 598 height 26
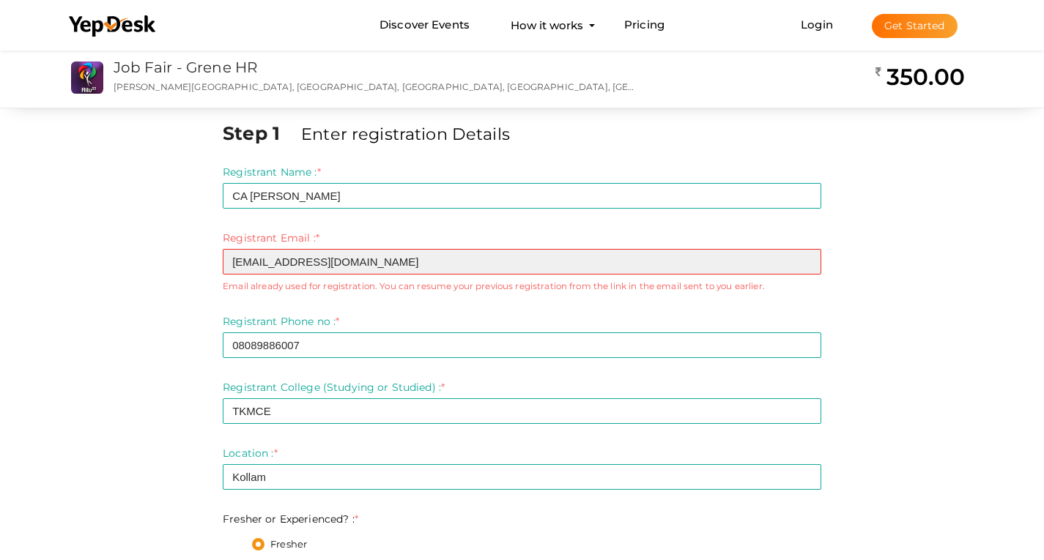
click at [814, 252] on input "[EMAIL_ADDRESS][DOMAIN_NAME]" at bounding box center [522, 262] width 598 height 26
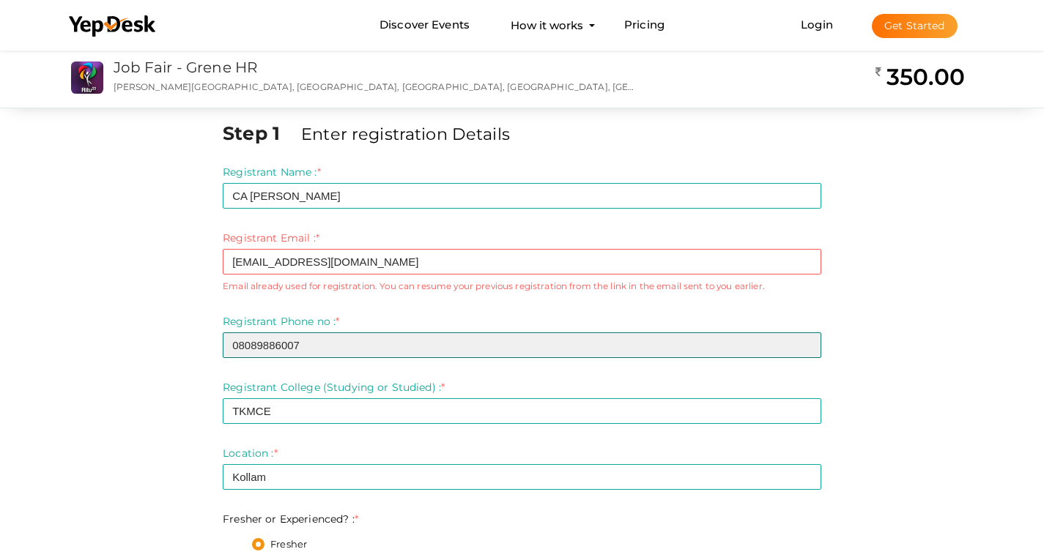
click at [609, 333] on input "08089886007" at bounding box center [522, 346] width 598 height 26
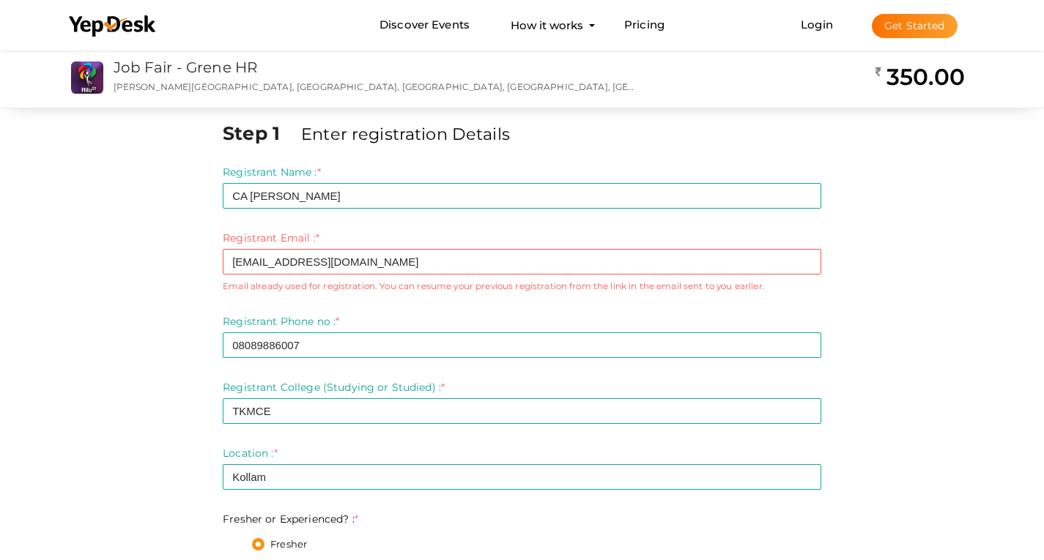
click at [518, 283] on small "Email already used for registration. You can resume your previous registration …" at bounding box center [522, 286] width 598 height 12
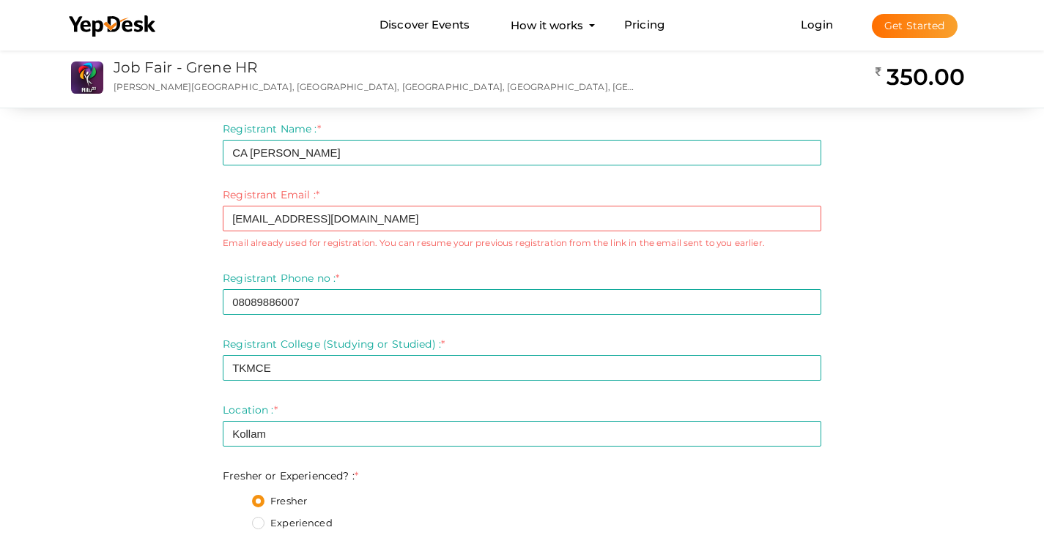
scroll to position [44, 0]
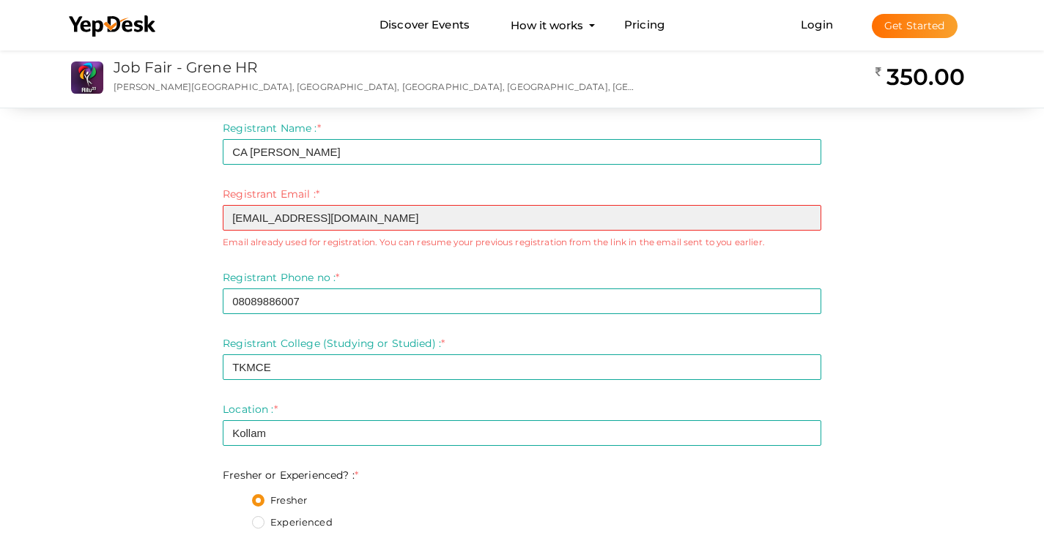
click at [360, 211] on input "[EMAIL_ADDRESS][DOMAIN_NAME]" at bounding box center [522, 218] width 598 height 26
drag, startPoint x: 360, startPoint y: 211, endPoint x: 226, endPoint y: 205, distance: 134.9
click at [226, 205] on input "[EMAIL_ADDRESS][DOMAIN_NAME]" at bounding box center [522, 218] width 598 height 26
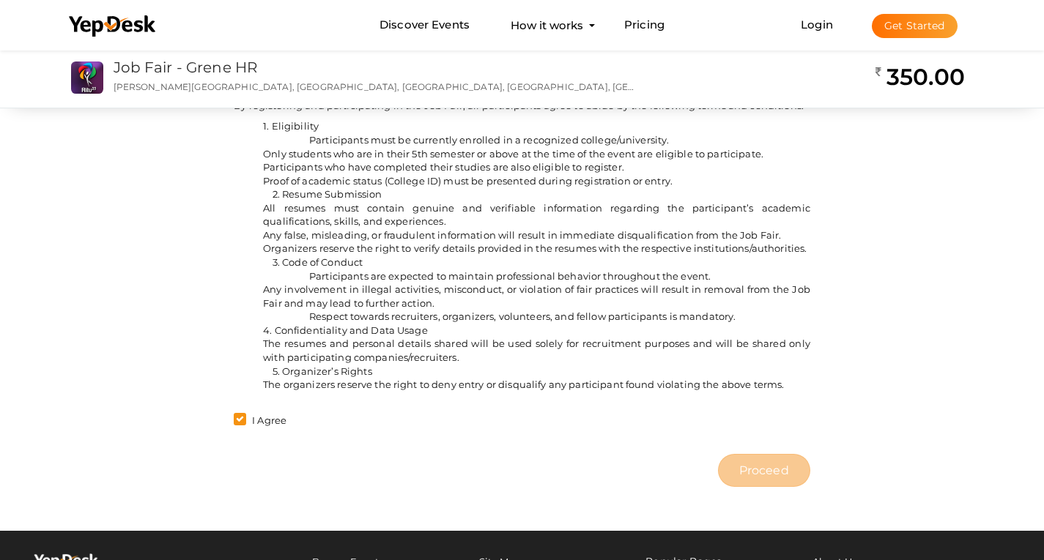
scroll to position [1083, 0]
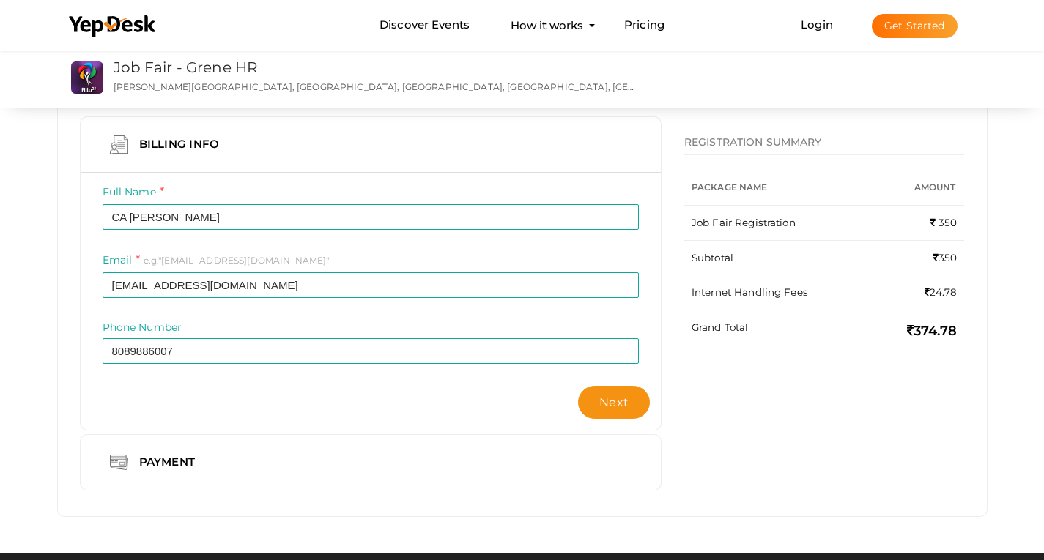
scroll to position [114, 0]
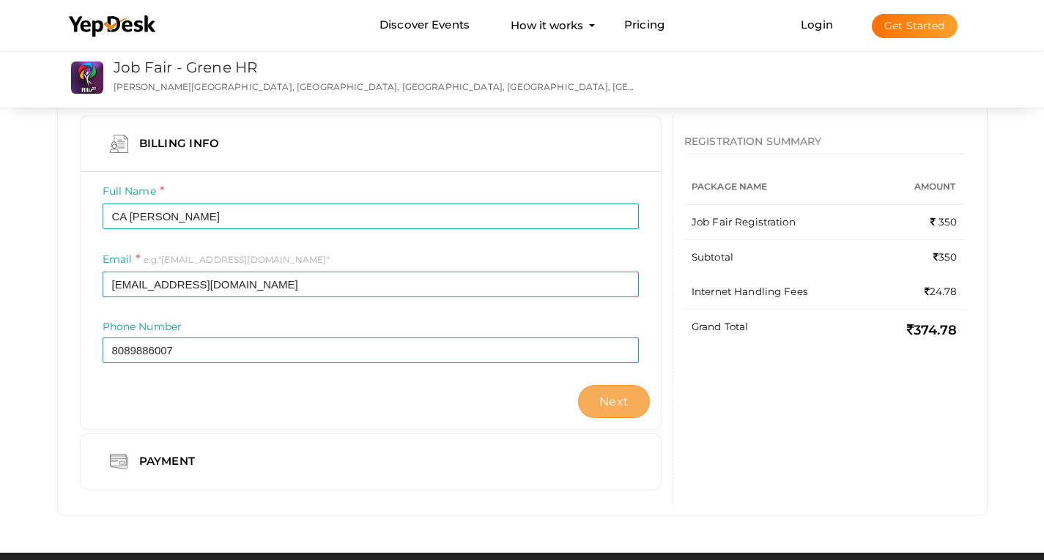
click at [617, 396] on span "Next" at bounding box center [613, 402] width 29 height 14
